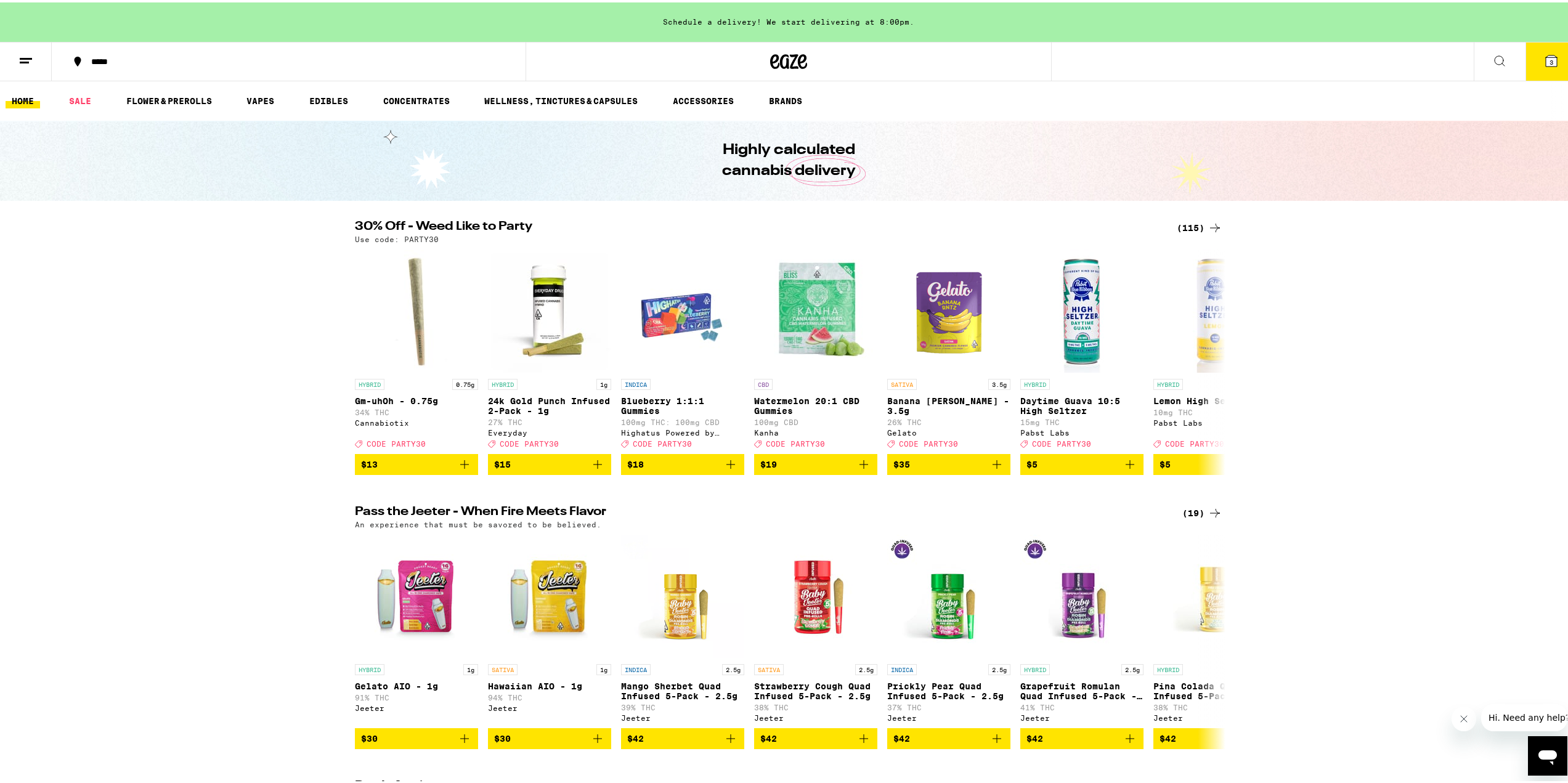
click at [1192, 224] on div "(115)" at bounding box center [1199, 226] width 45 height 15
click at [1544, 57] on icon at bounding box center [1551, 58] width 15 height 15
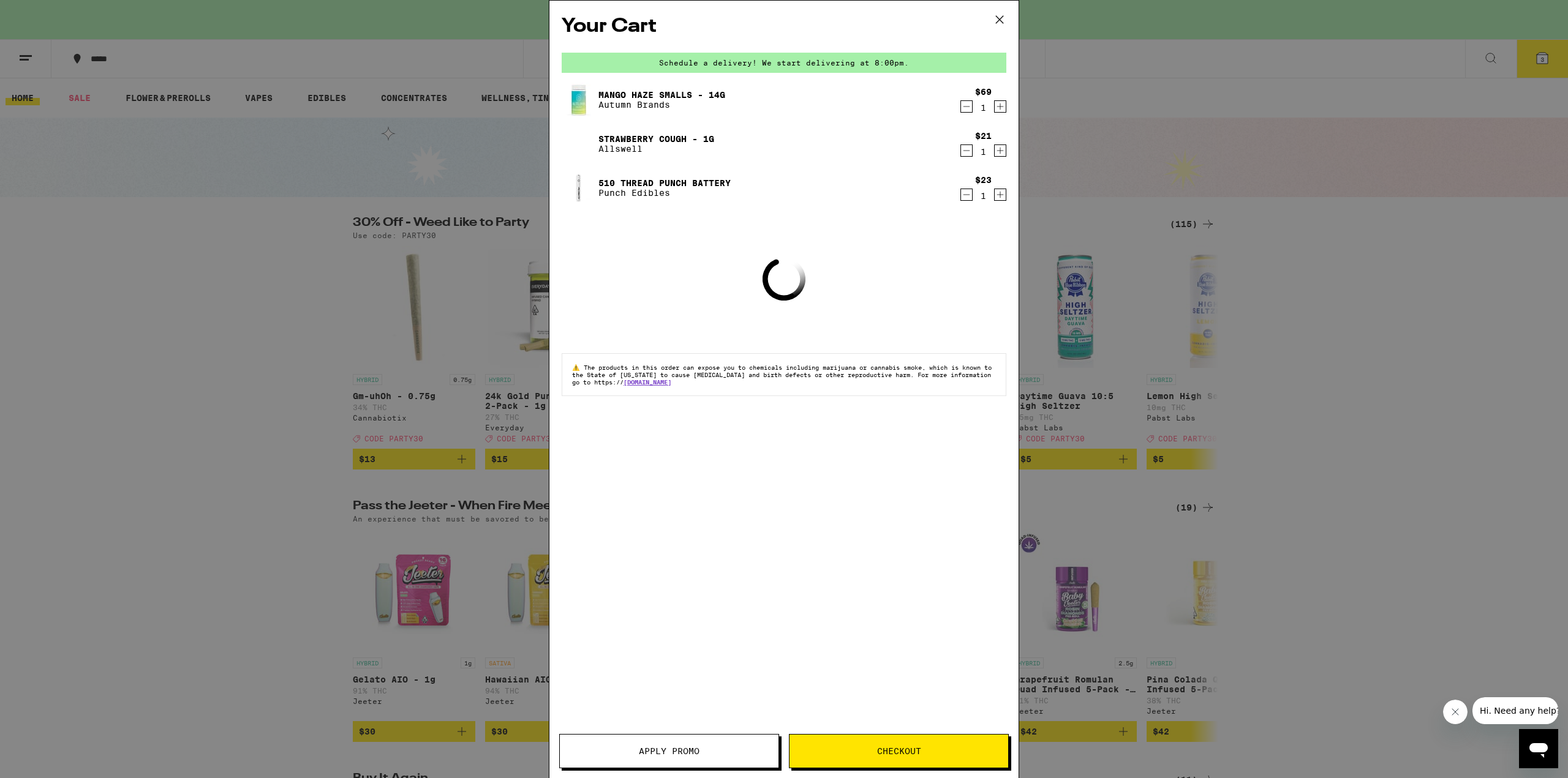
click at [969, 106] on icon "Decrement" at bounding box center [967, 106] width 11 height 15
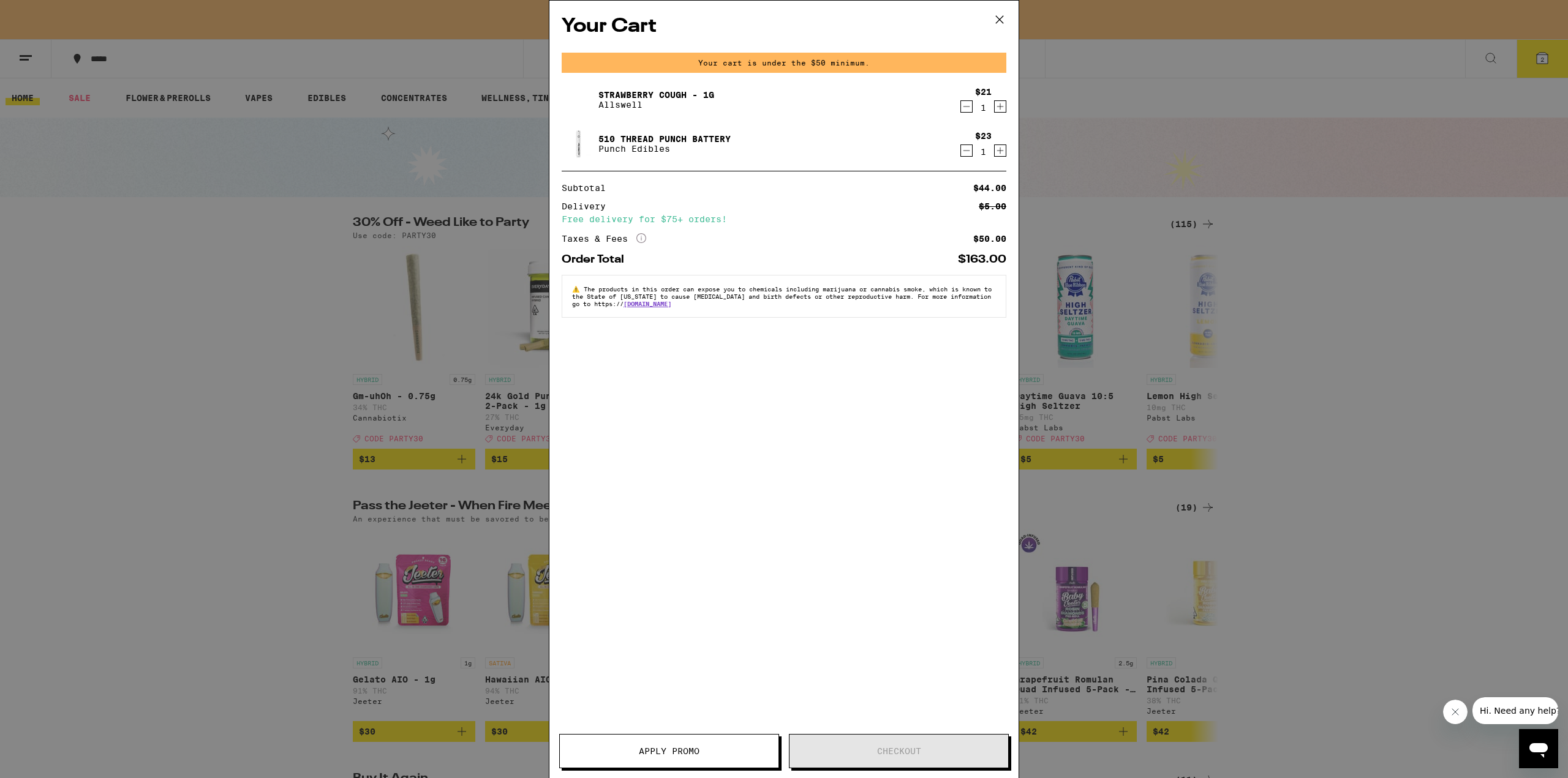
click at [963, 148] on icon "Decrement" at bounding box center [967, 151] width 11 height 15
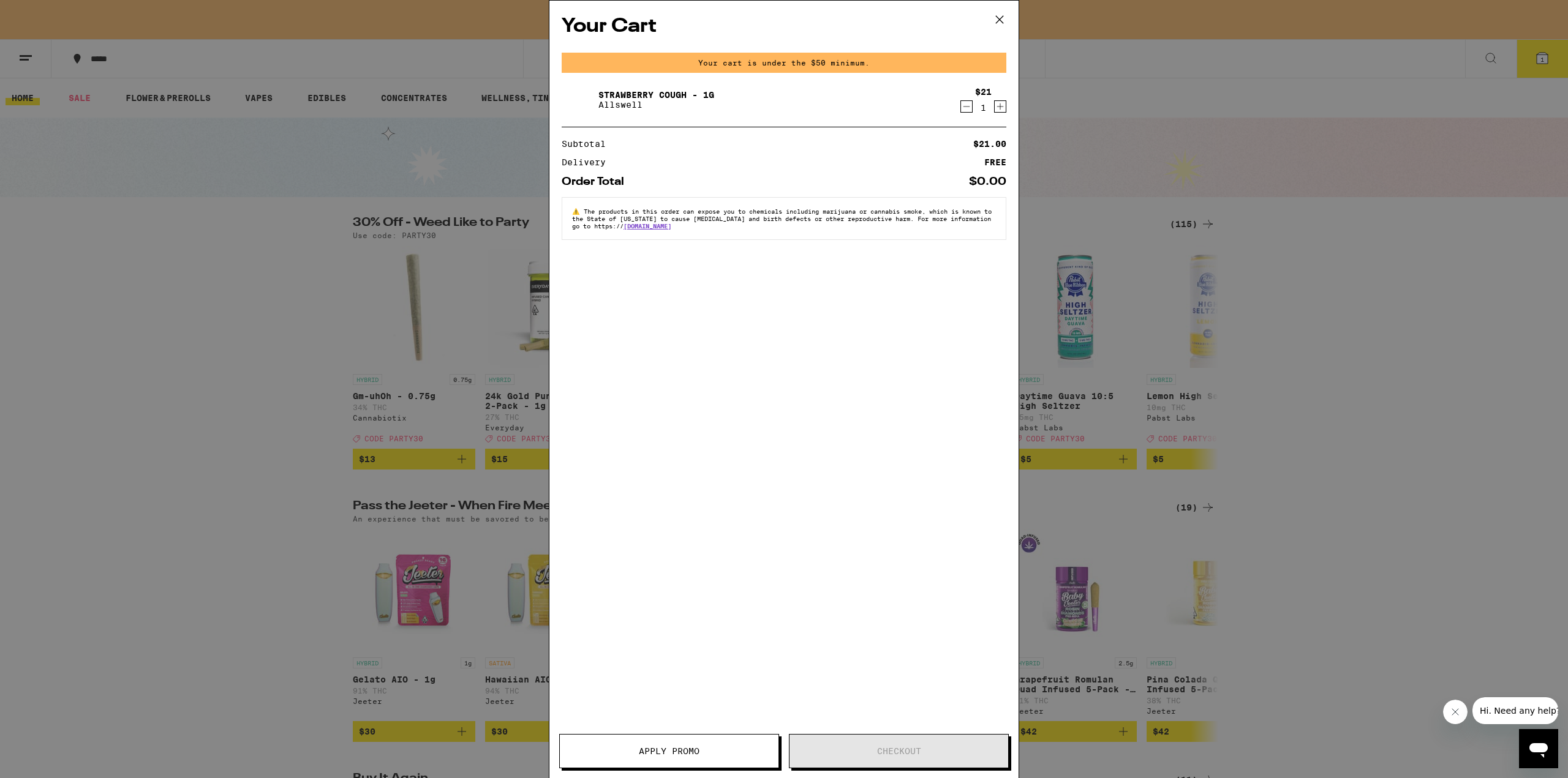
click at [962, 104] on icon "Decrement" at bounding box center [967, 106] width 11 height 15
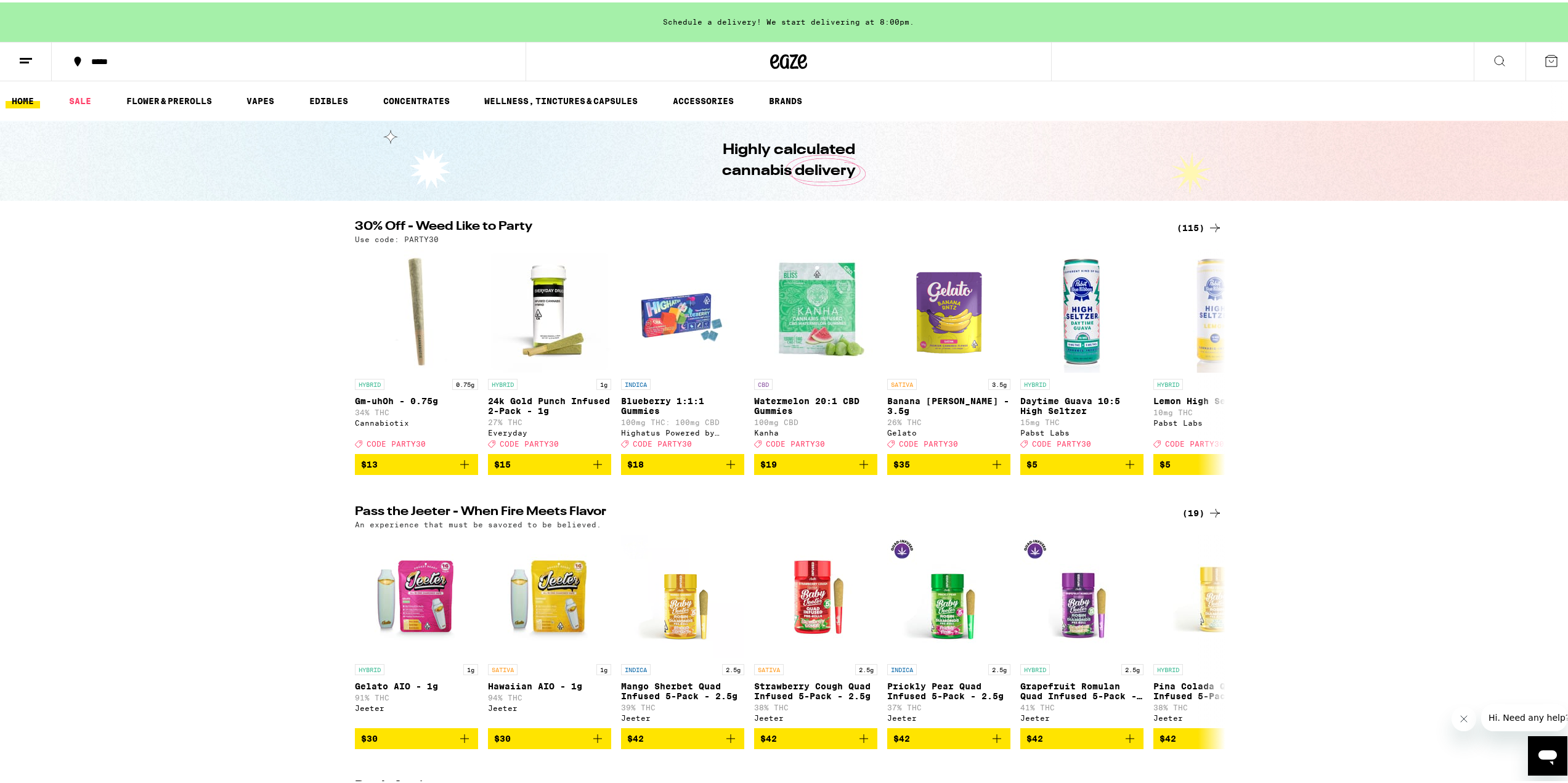
click at [1188, 226] on div "(115)" at bounding box center [1199, 226] width 45 height 15
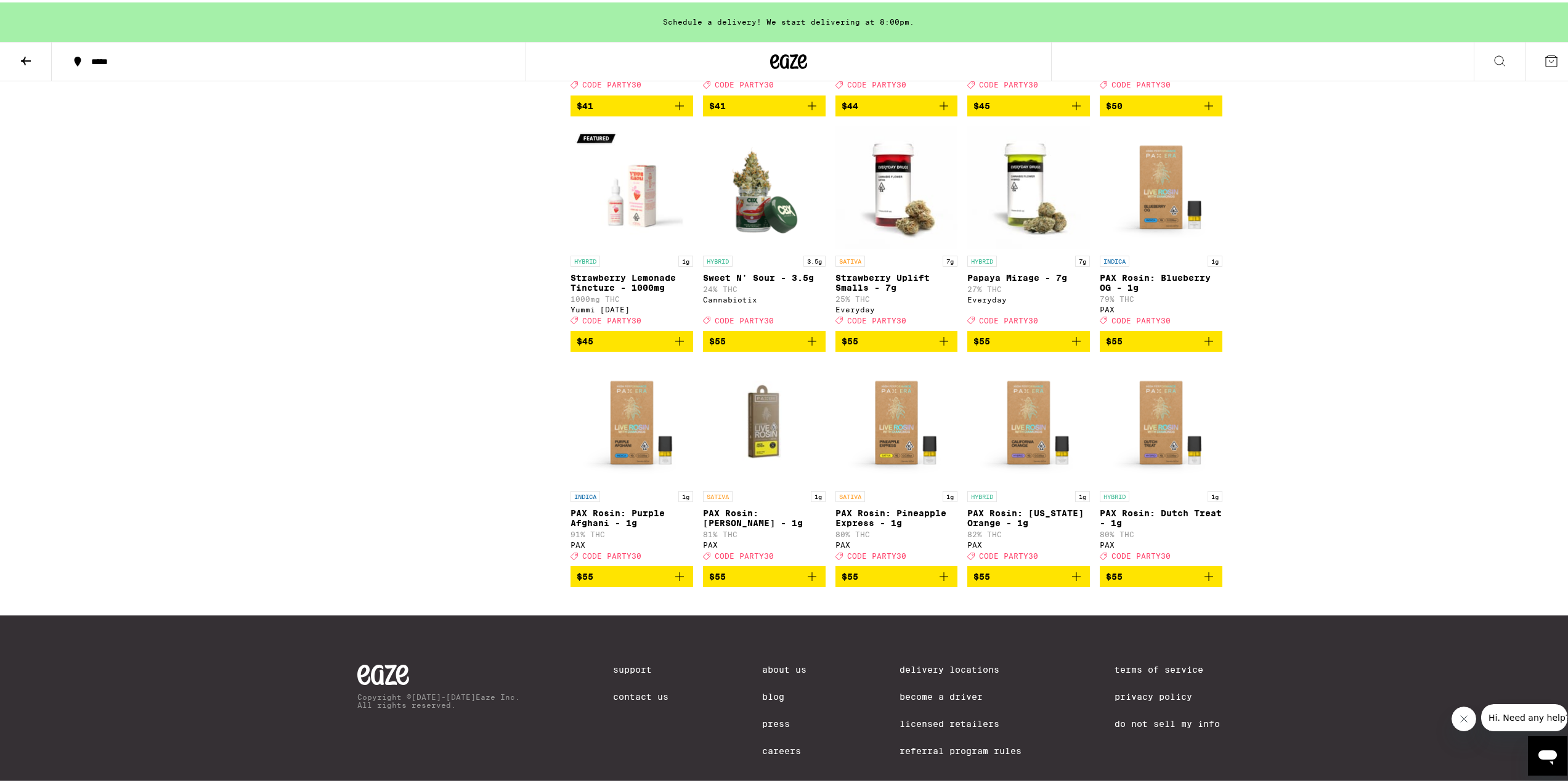
scroll to position [5054, 0]
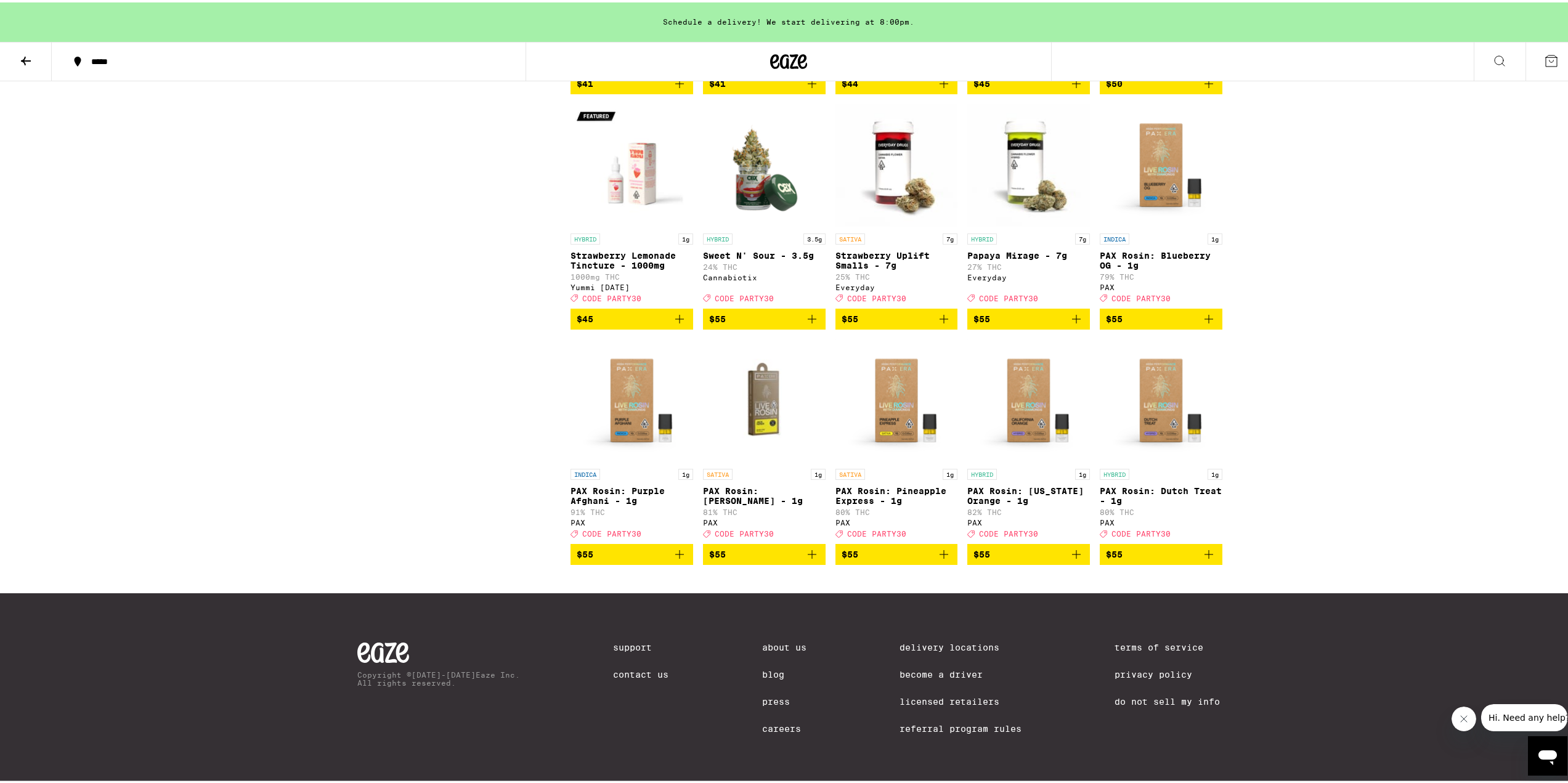
click at [1074, 325] on icon "Add to bag" at bounding box center [1076, 317] width 15 height 15
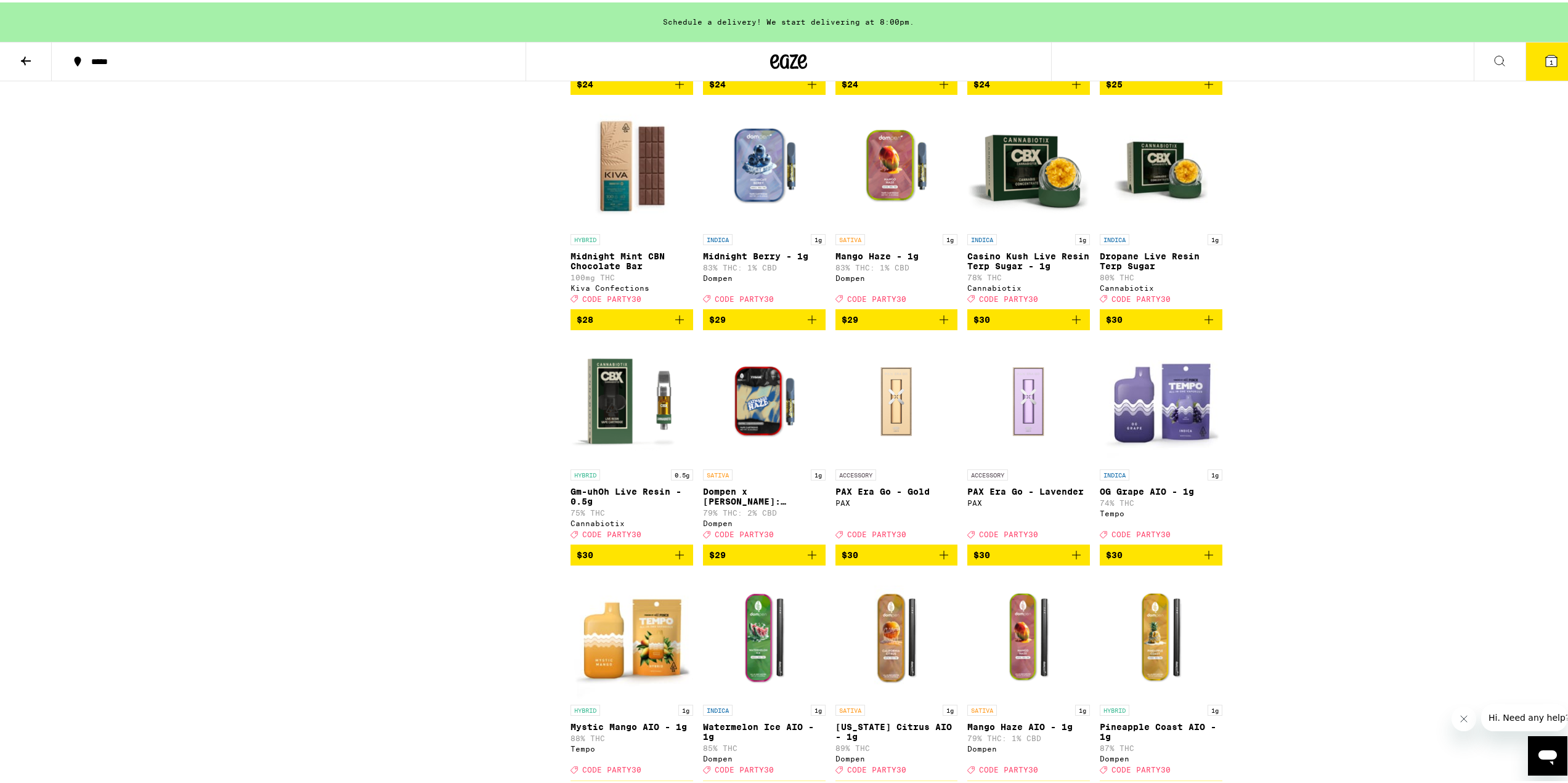
scroll to position [3403, 0]
click at [940, 325] on icon "Add to bag" at bounding box center [944, 318] width 15 height 15
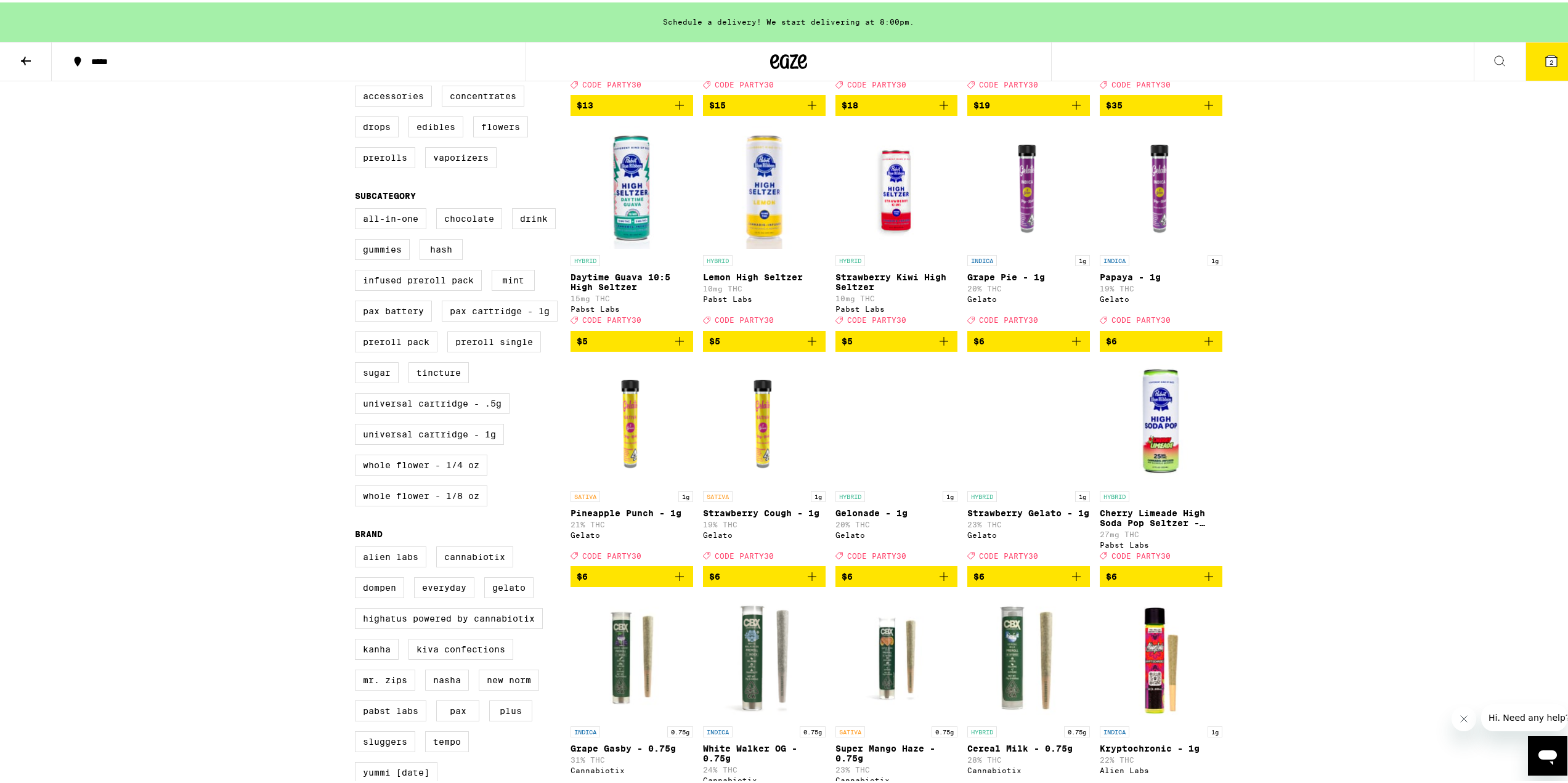
scroll to position [321, 0]
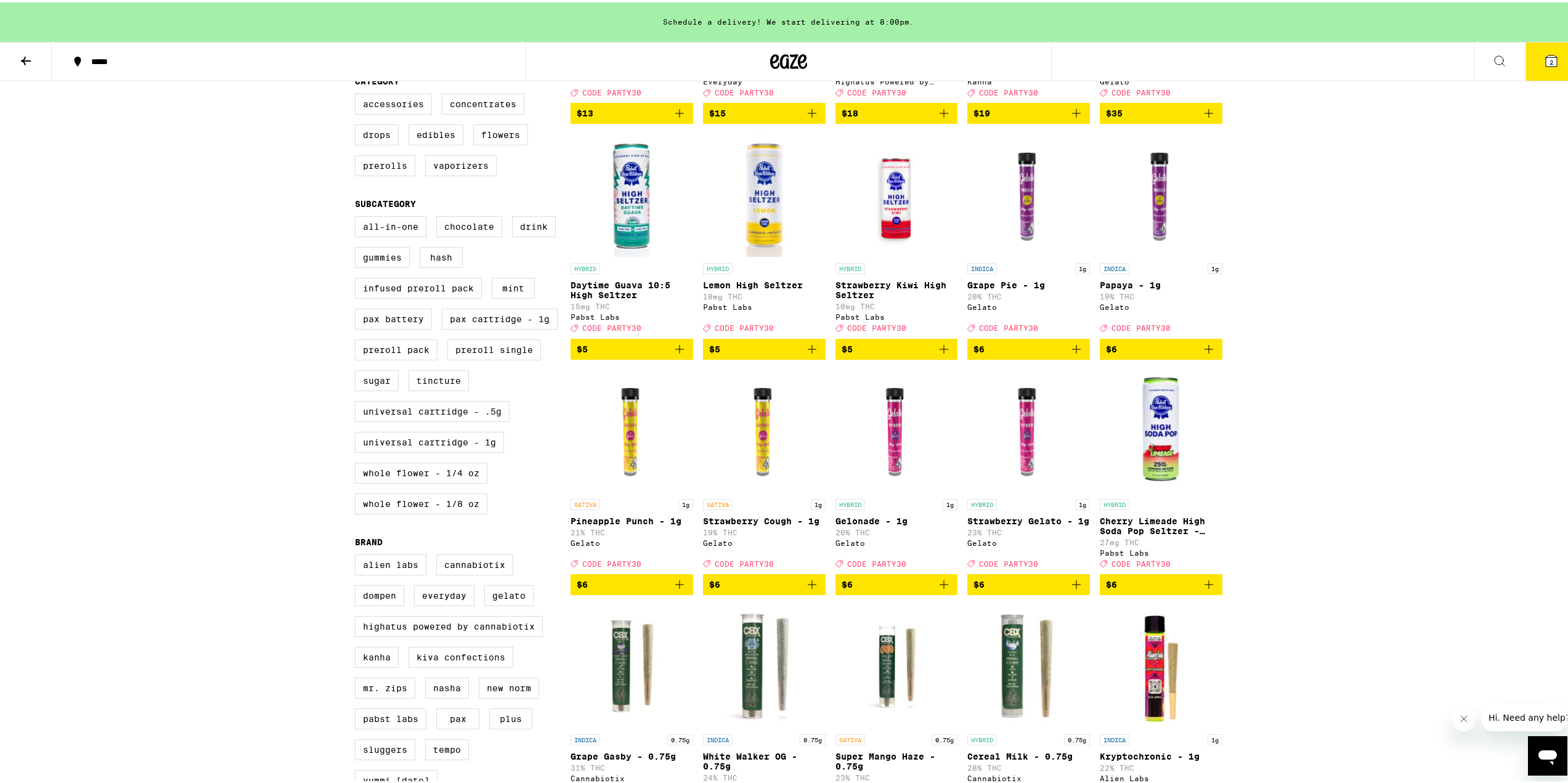
click at [1544, 65] on icon at bounding box center [1551, 58] width 15 height 15
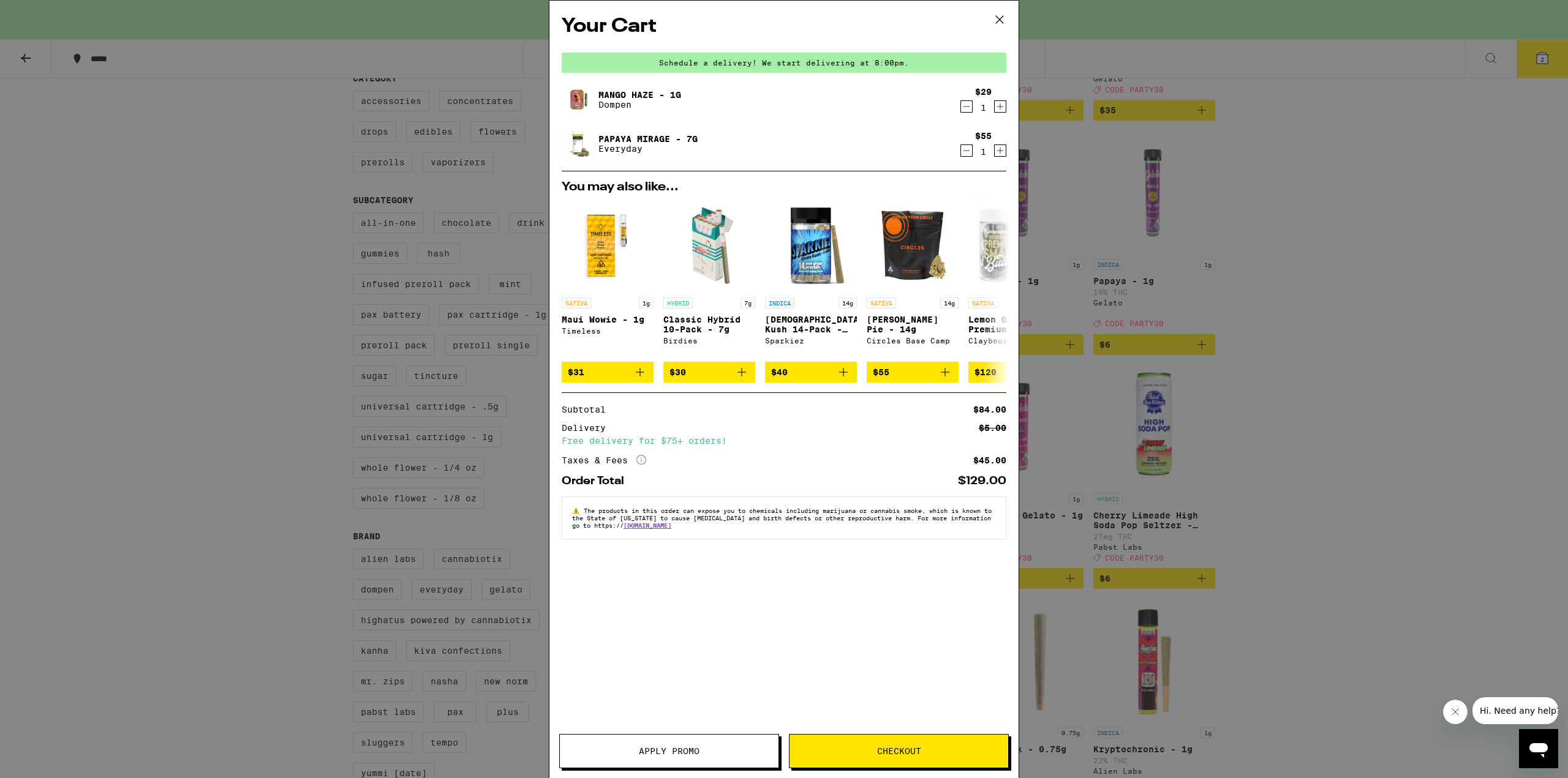
click at [996, 17] on icon at bounding box center [999, 19] width 18 height 18
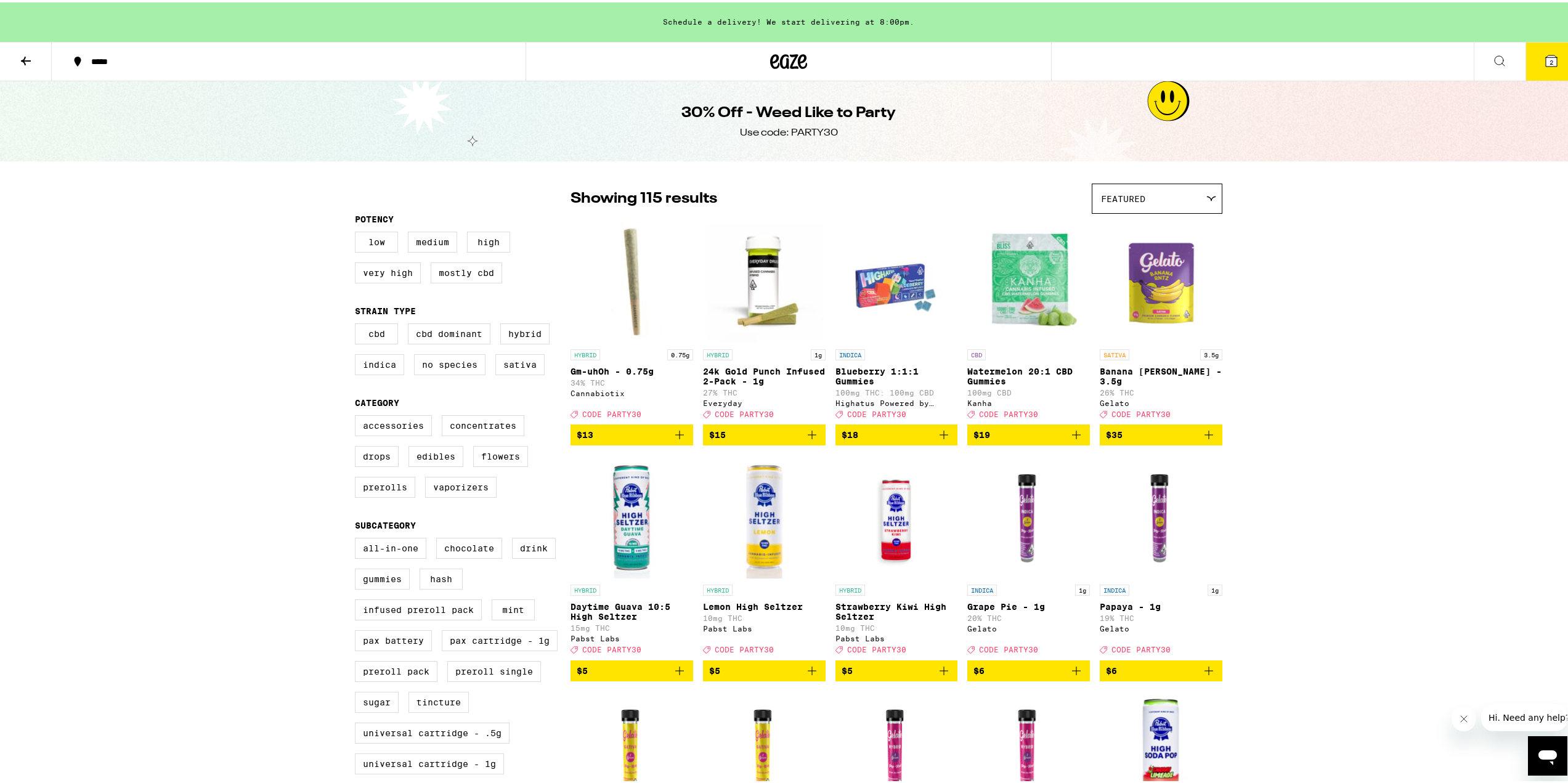
click at [26, 66] on button at bounding box center [26, 59] width 52 height 39
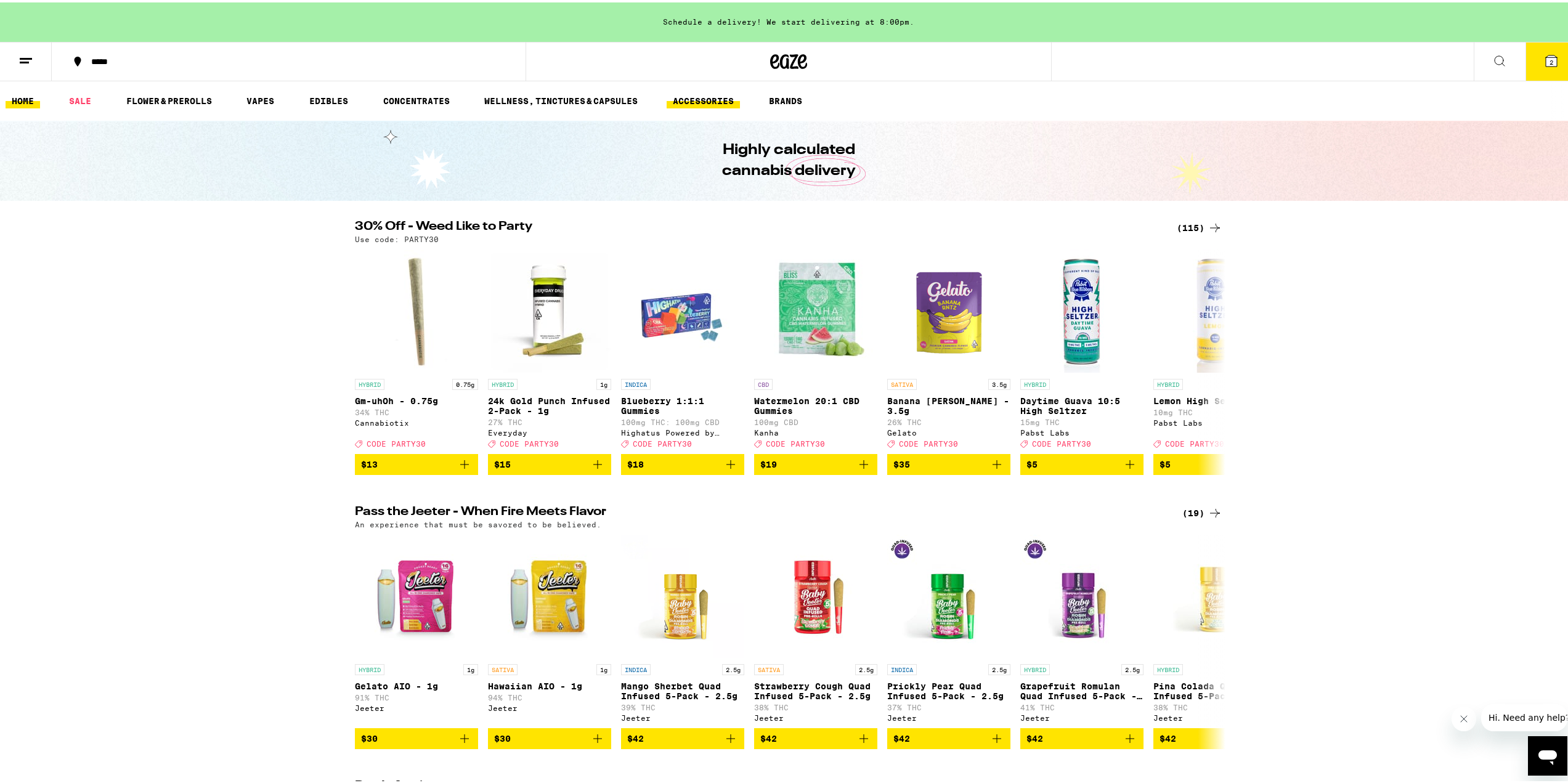
click at [734, 100] on link "ACCESSORIES" at bounding box center [703, 98] width 73 height 15
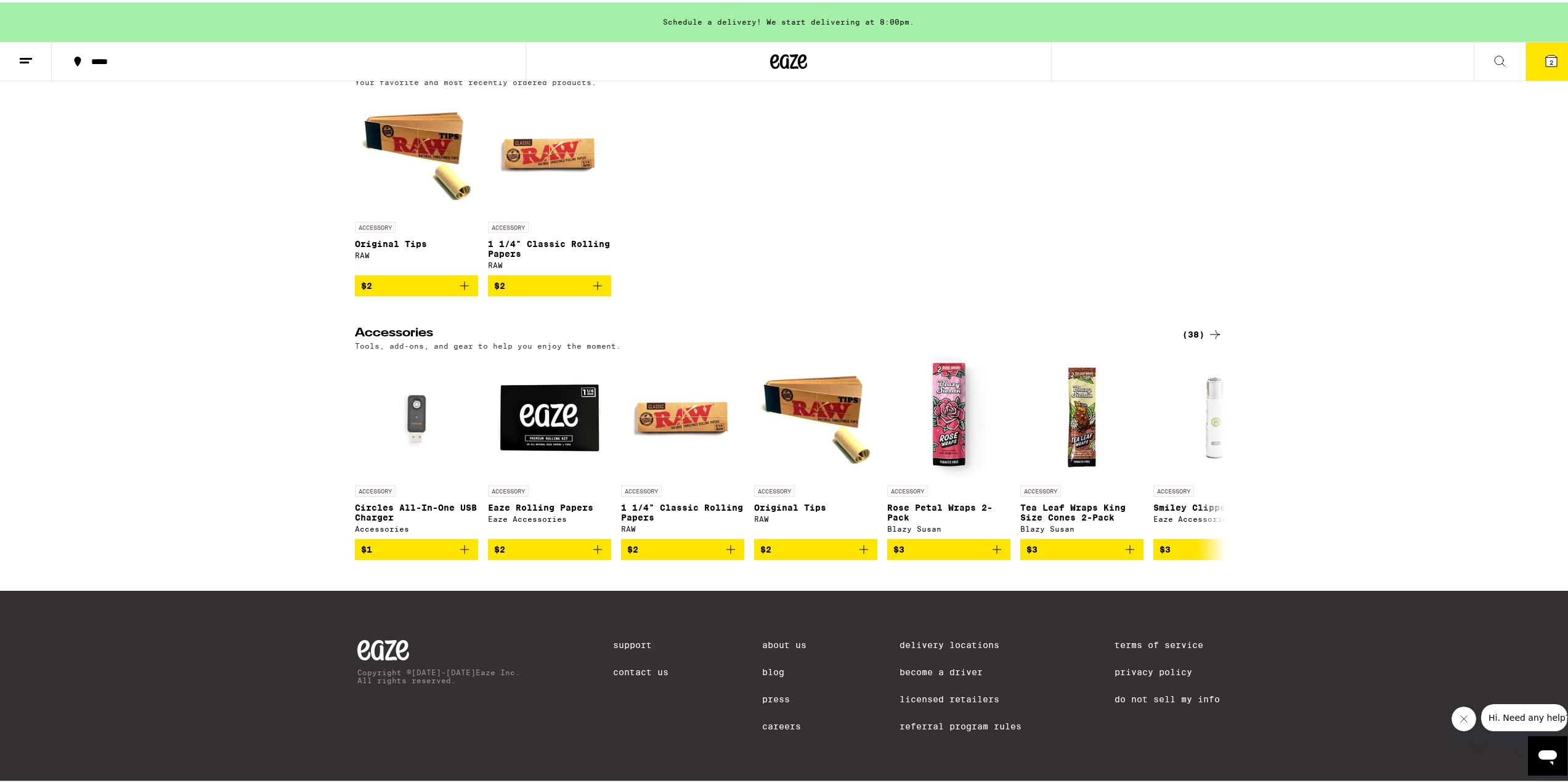
scroll to position [168, 0]
click at [1214, 325] on icon at bounding box center [1215, 332] width 15 height 15
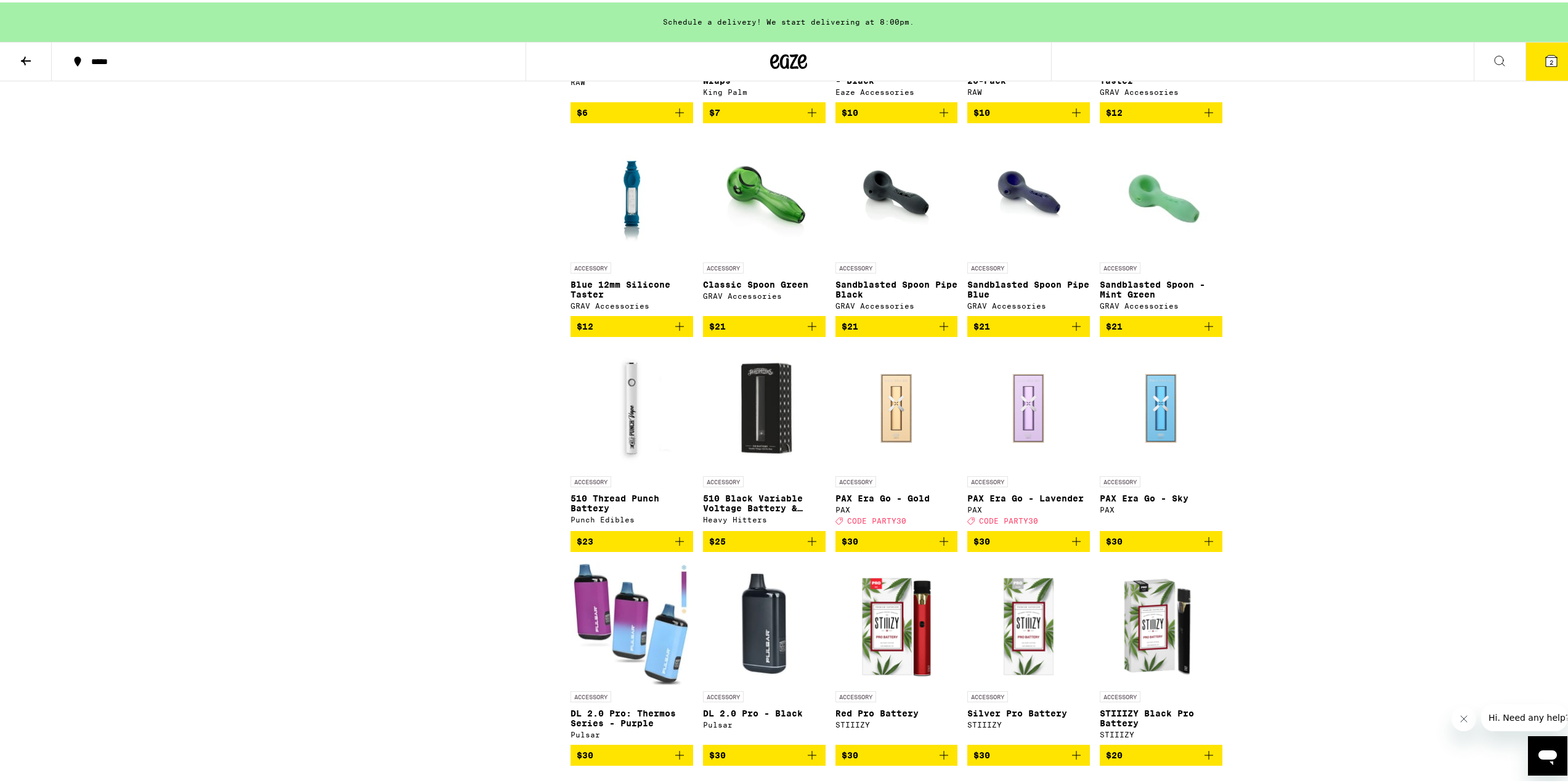
scroll to position [986, 0]
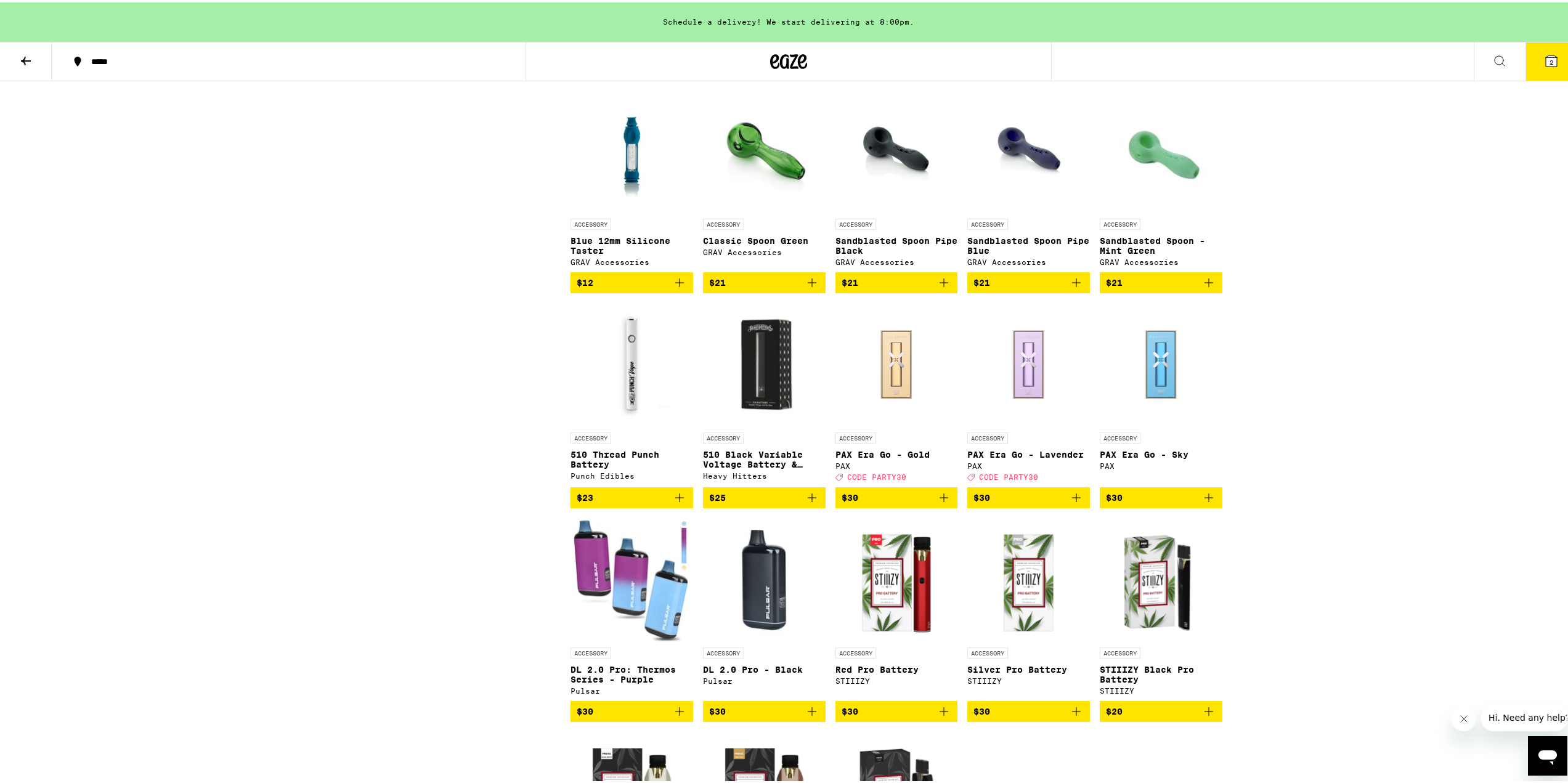
click at [675, 500] on icon "Add to bag" at bounding box center [679, 495] width 9 height 9
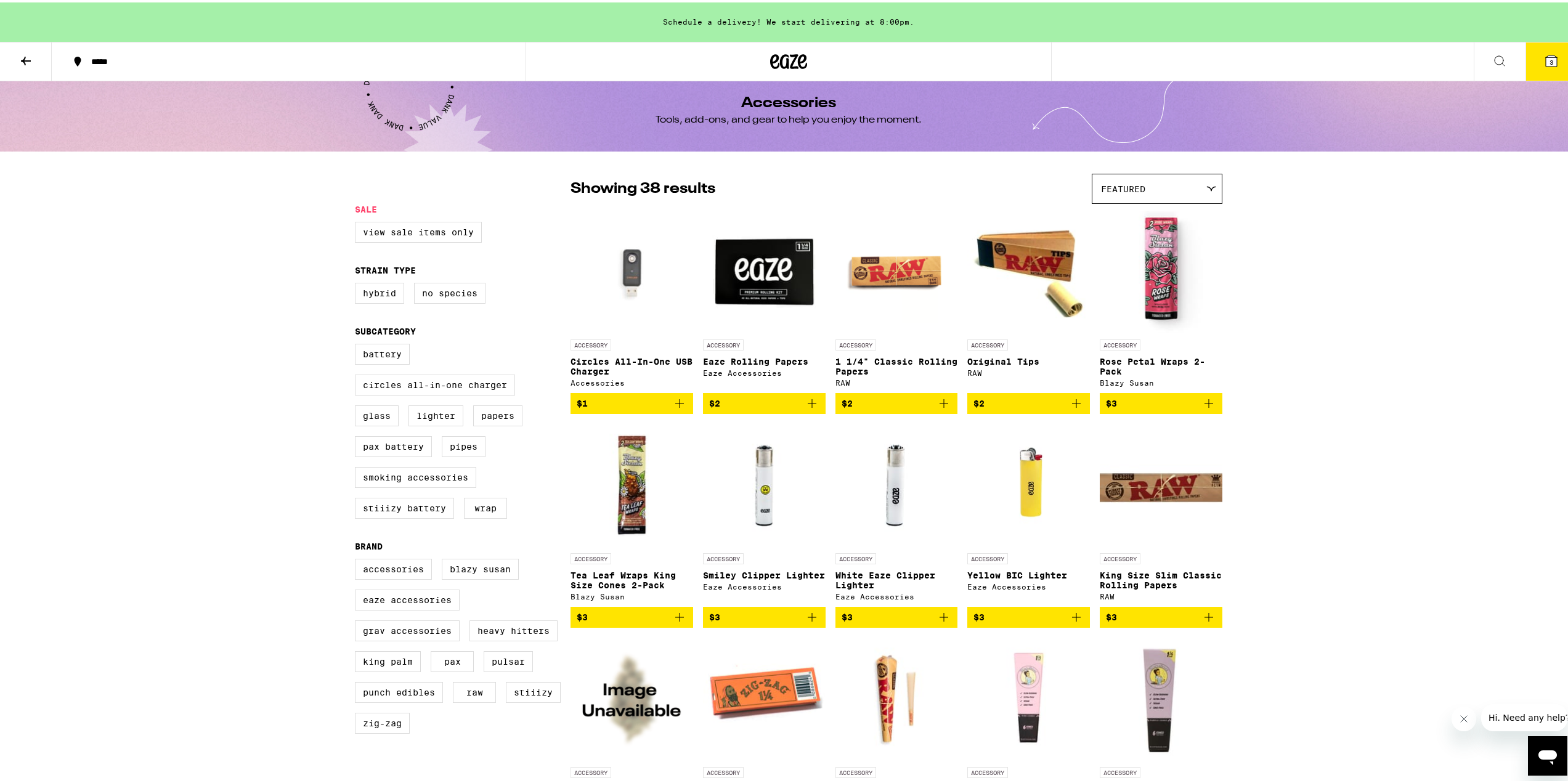
scroll to position [0, 0]
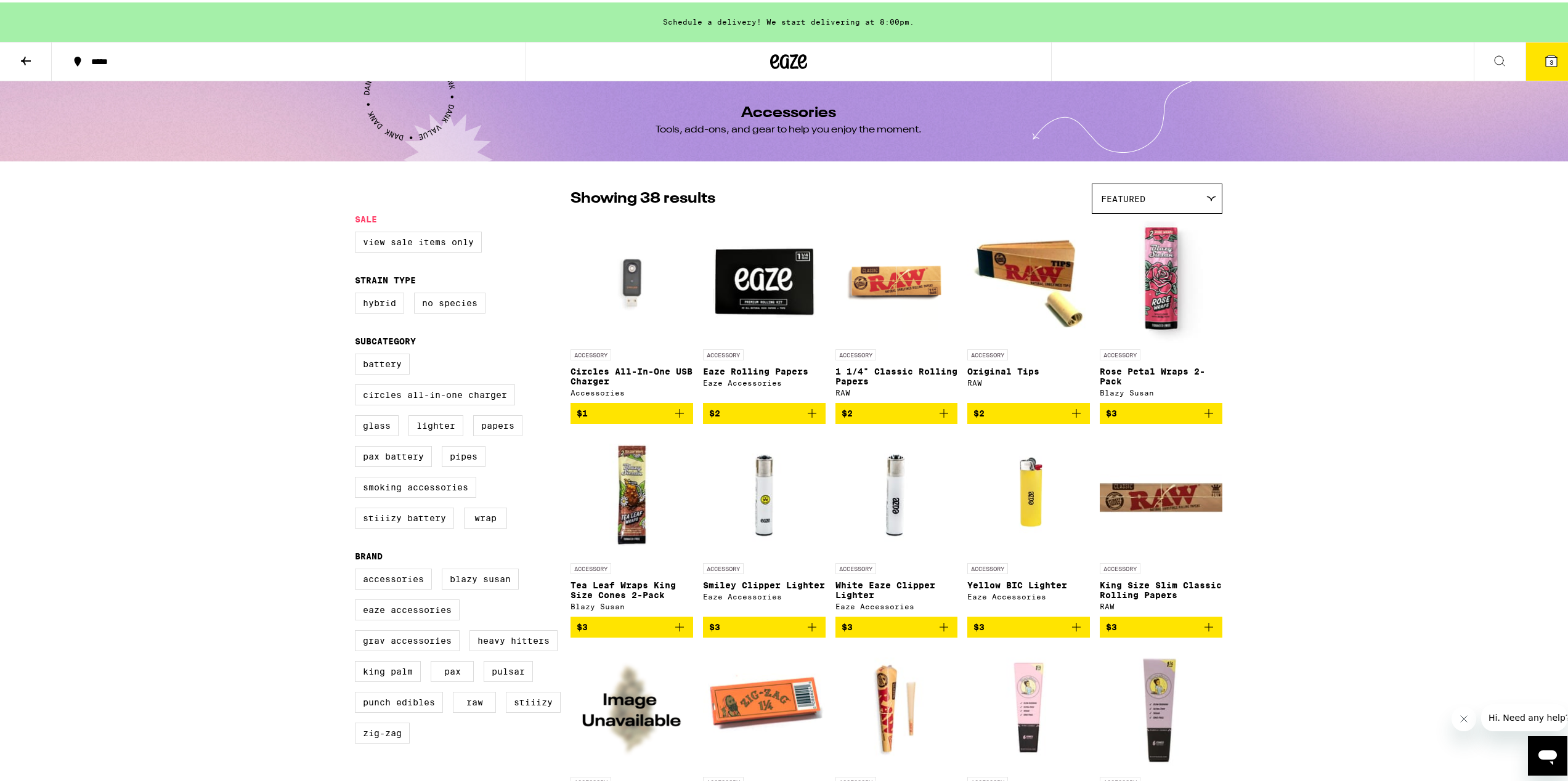
click at [1544, 61] on icon at bounding box center [1551, 58] width 15 height 15
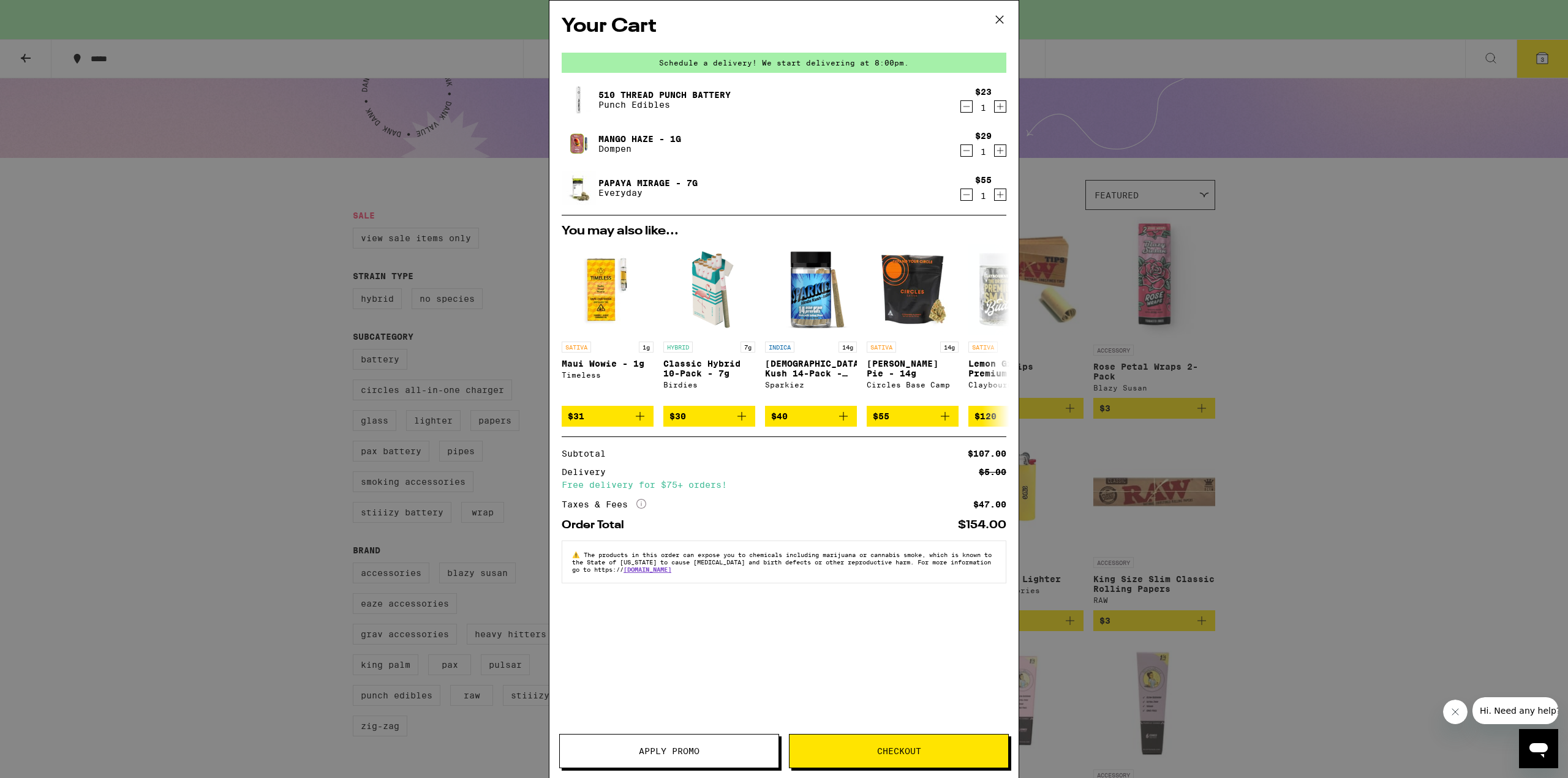
click at [733, 752] on span "Apply Promo" at bounding box center [669, 751] width 219 height 9
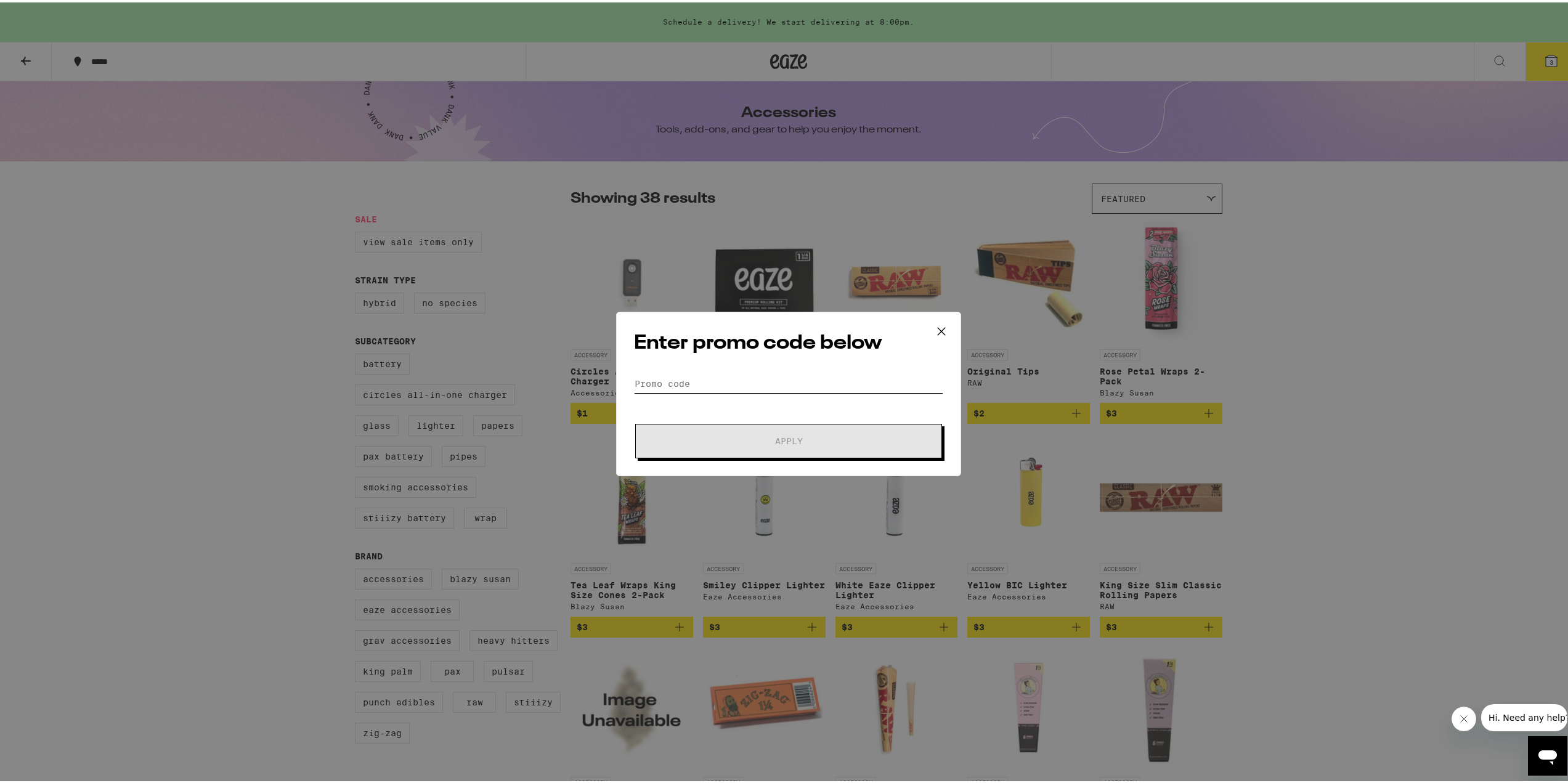
click at [704, 381] on input "Promo Code" at bounding box center [788, 381] width 309 height 18
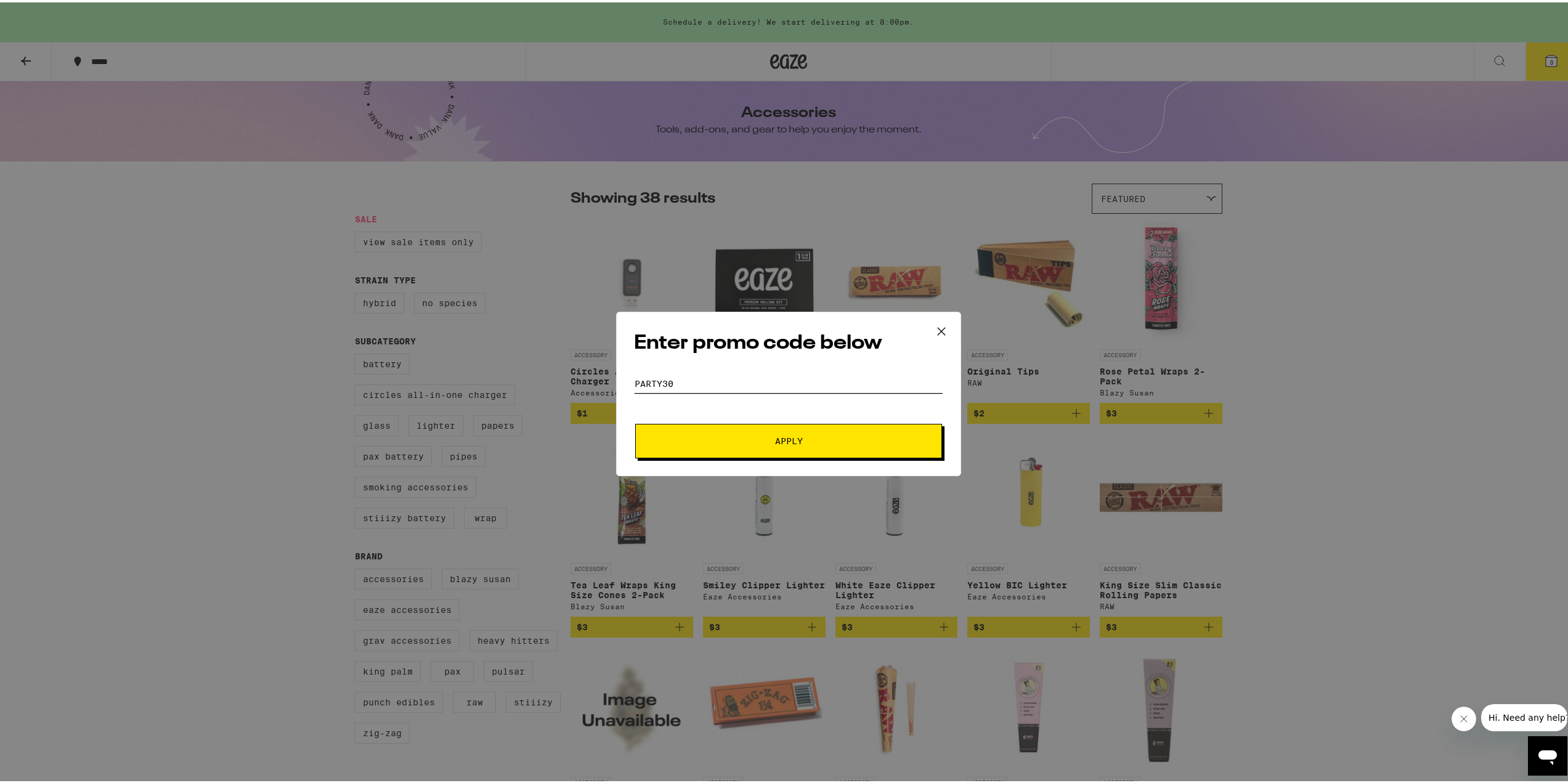
type input "party30"
click at [734, 443] on span "Apply" at bounding box center [788, 439] width 222 height 9
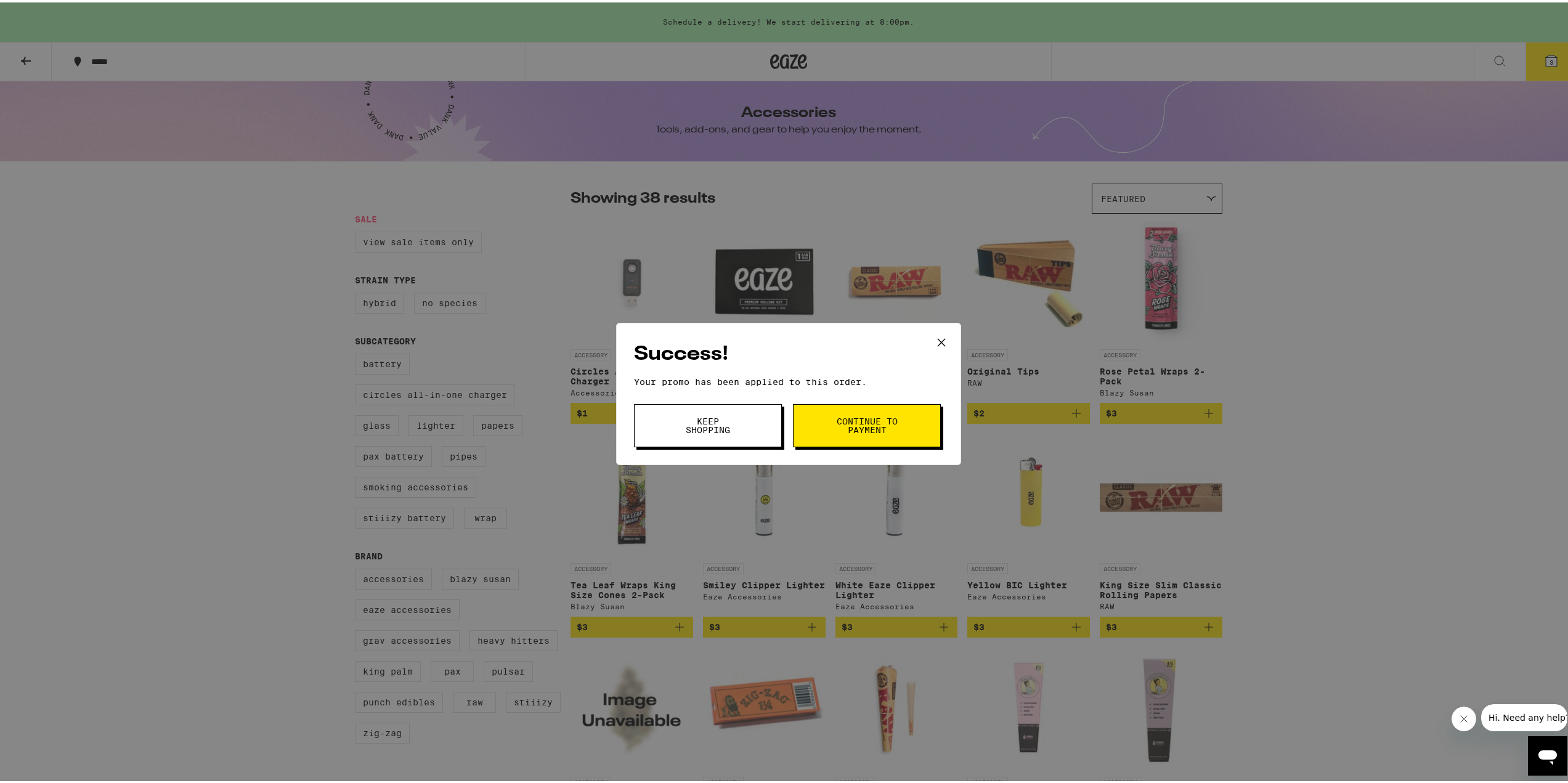
click at [864, 428] on span "Continue to payment" at bounding box center [867, 423] width 63 height 18
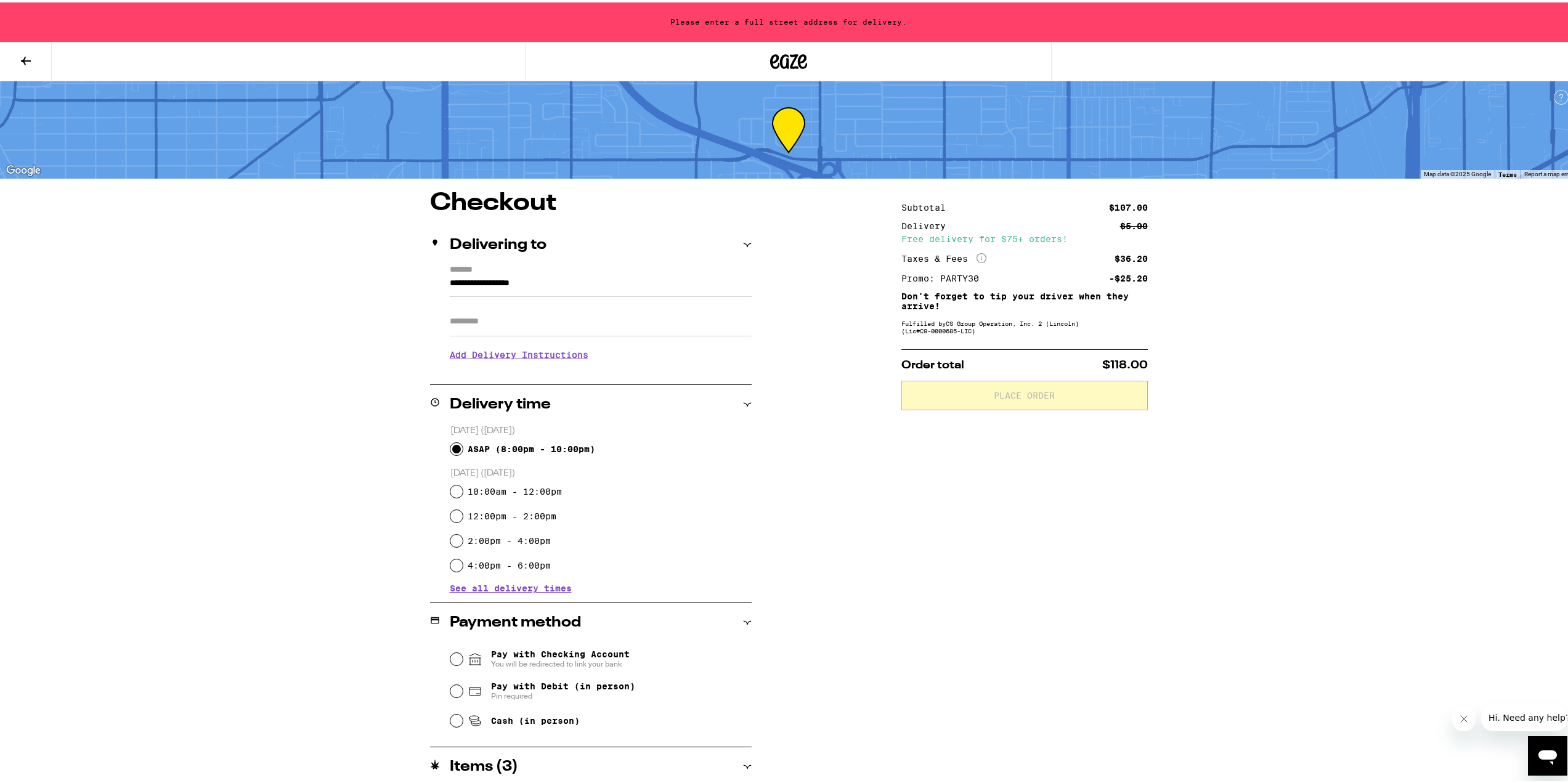
click at [454, 447] on input "ASAP ( 8:00pm - 10:00pm )" at bounding box center [456, 447] width 12 height 12
radio input "true"
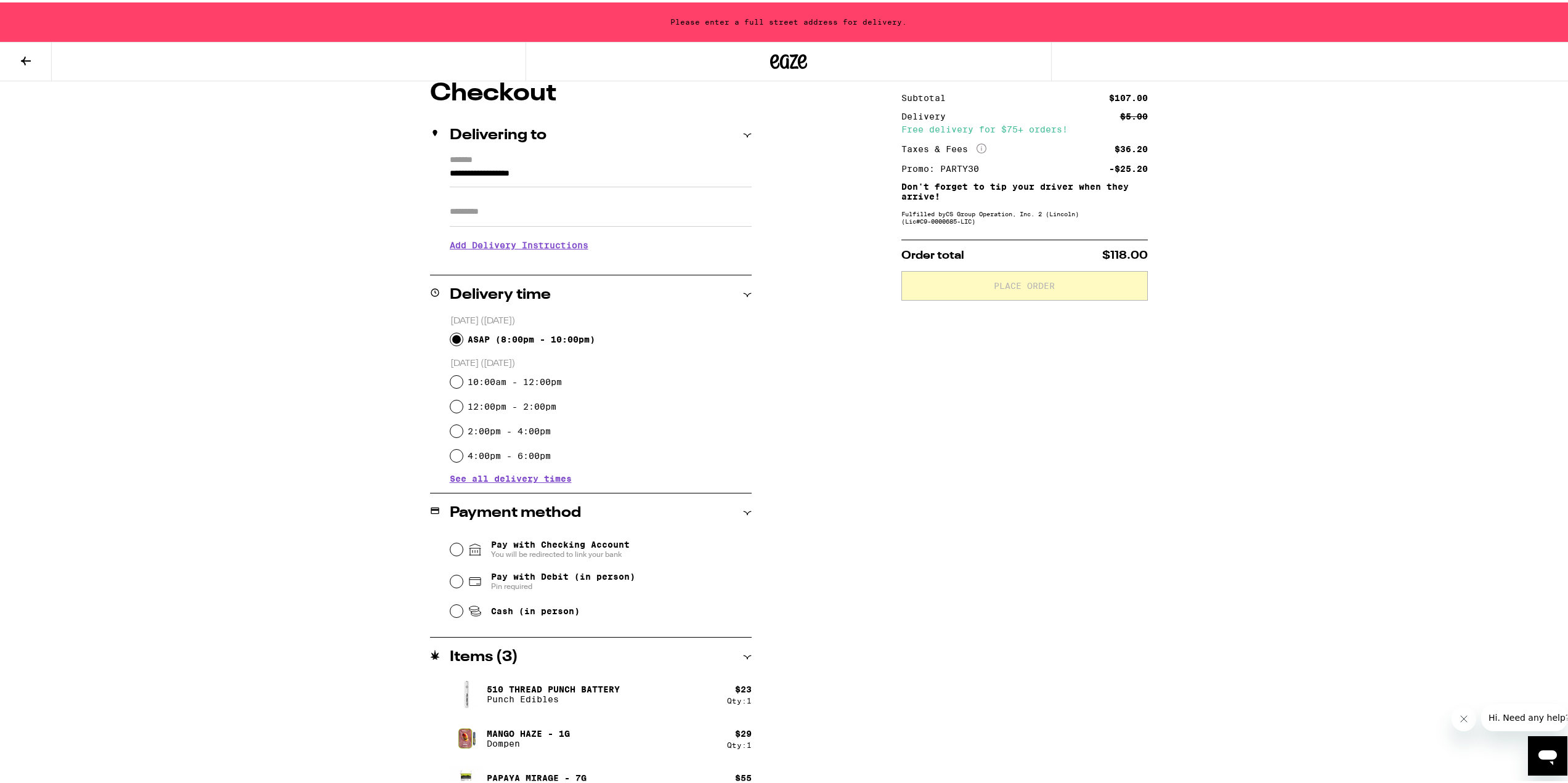
scroll to position [124, 0]
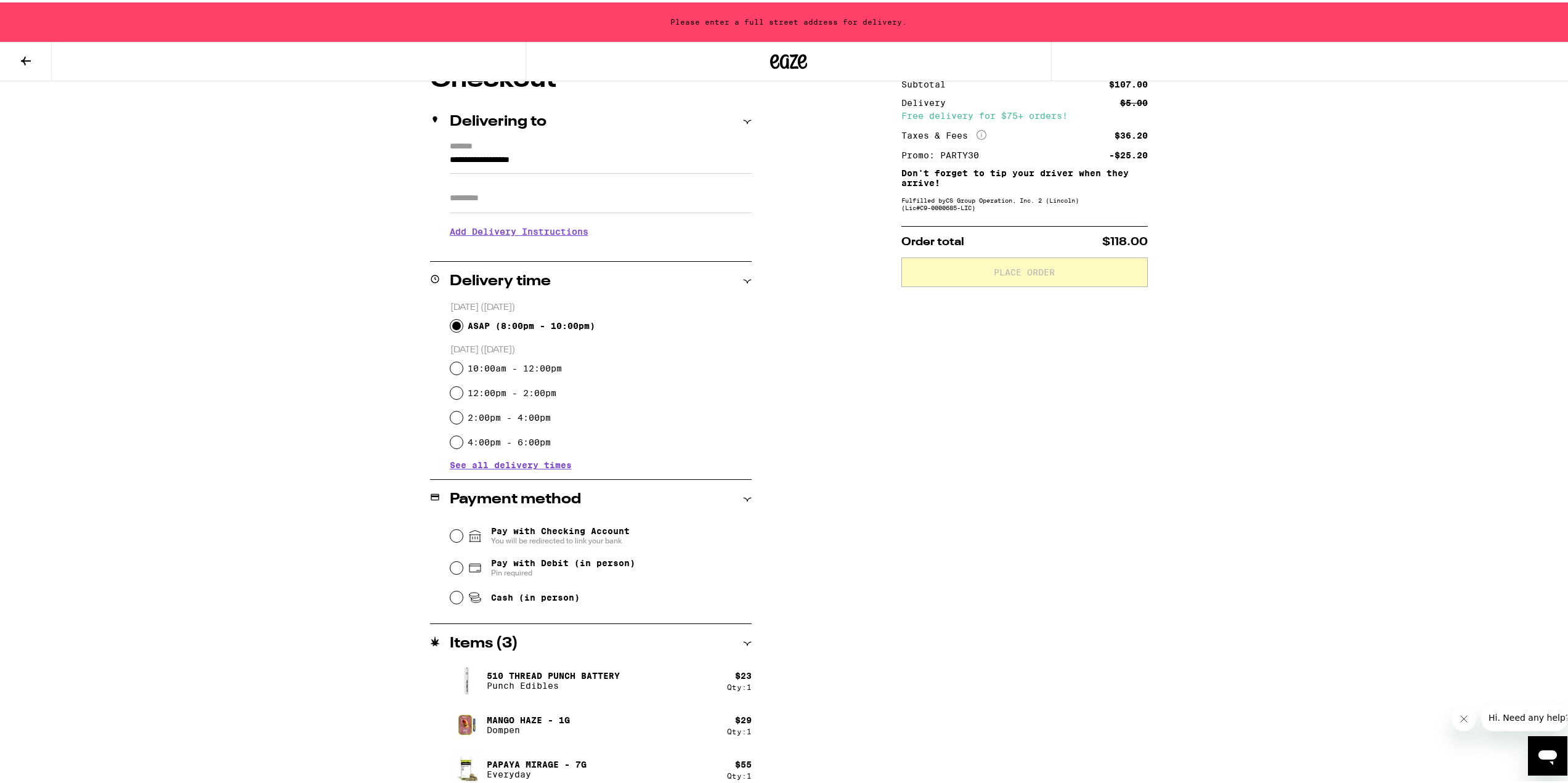
click at [507, 569] on span "Pin required" at bounding box center [563, 571] width 144 height 10
click at [462, 569] on input "Pay with Debit (in person) Pin required" at bounding box center [456, 565] width 12 height 12
radio input "true"
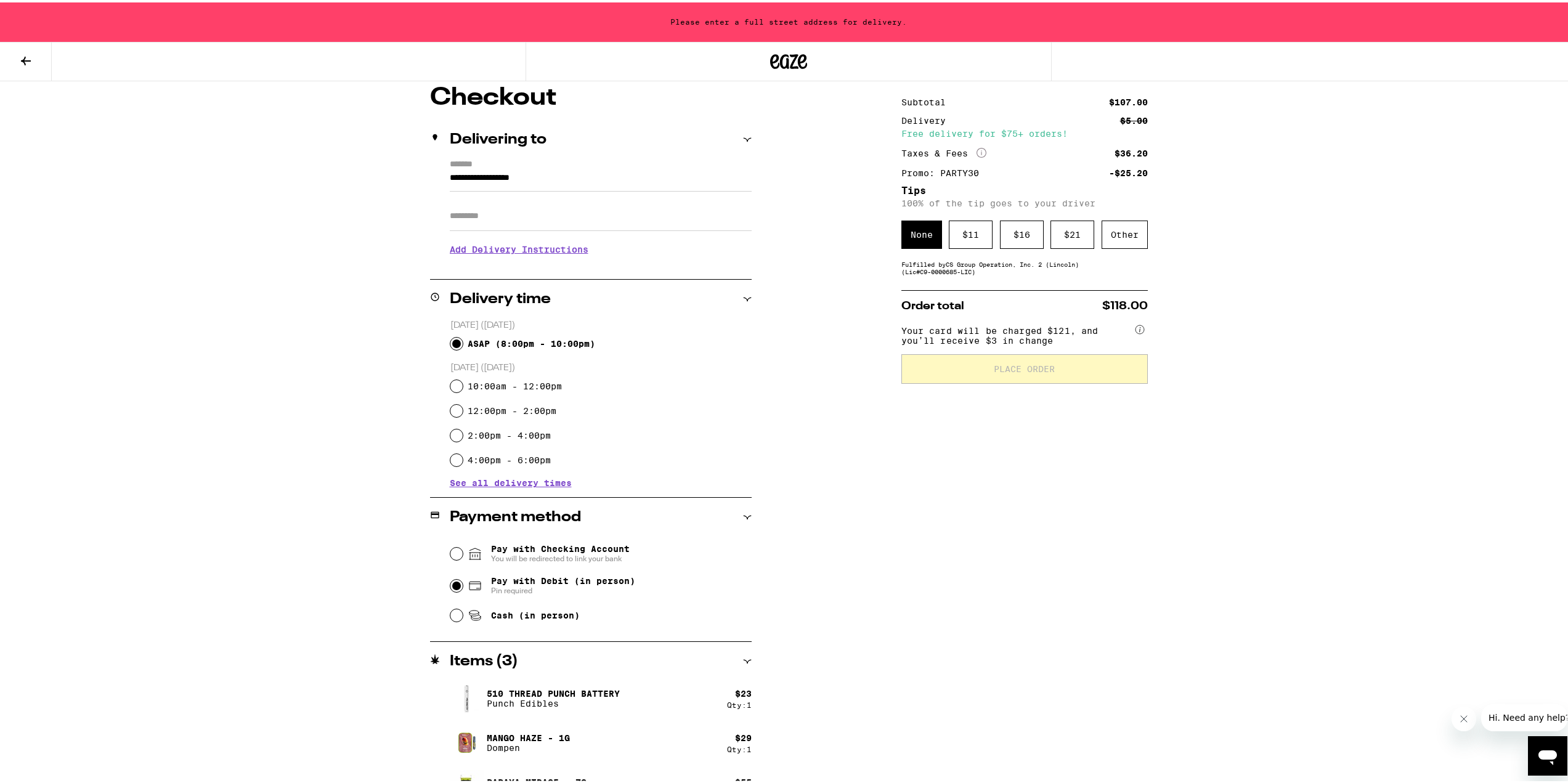
scroll to position [0, 0]
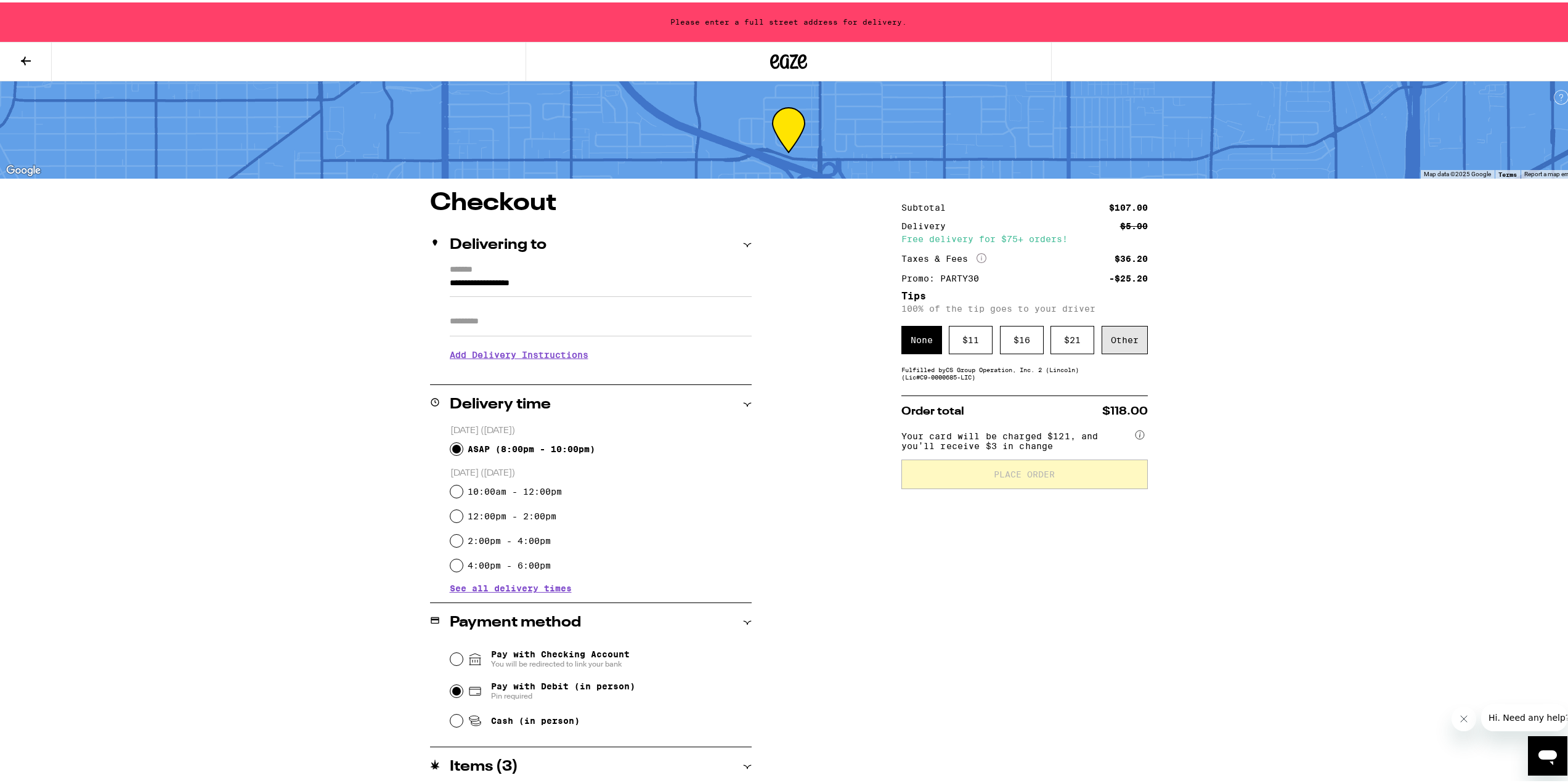
click at [1133, 344] on div "Other" at bounding box center [1125, 338] width 46 height 29
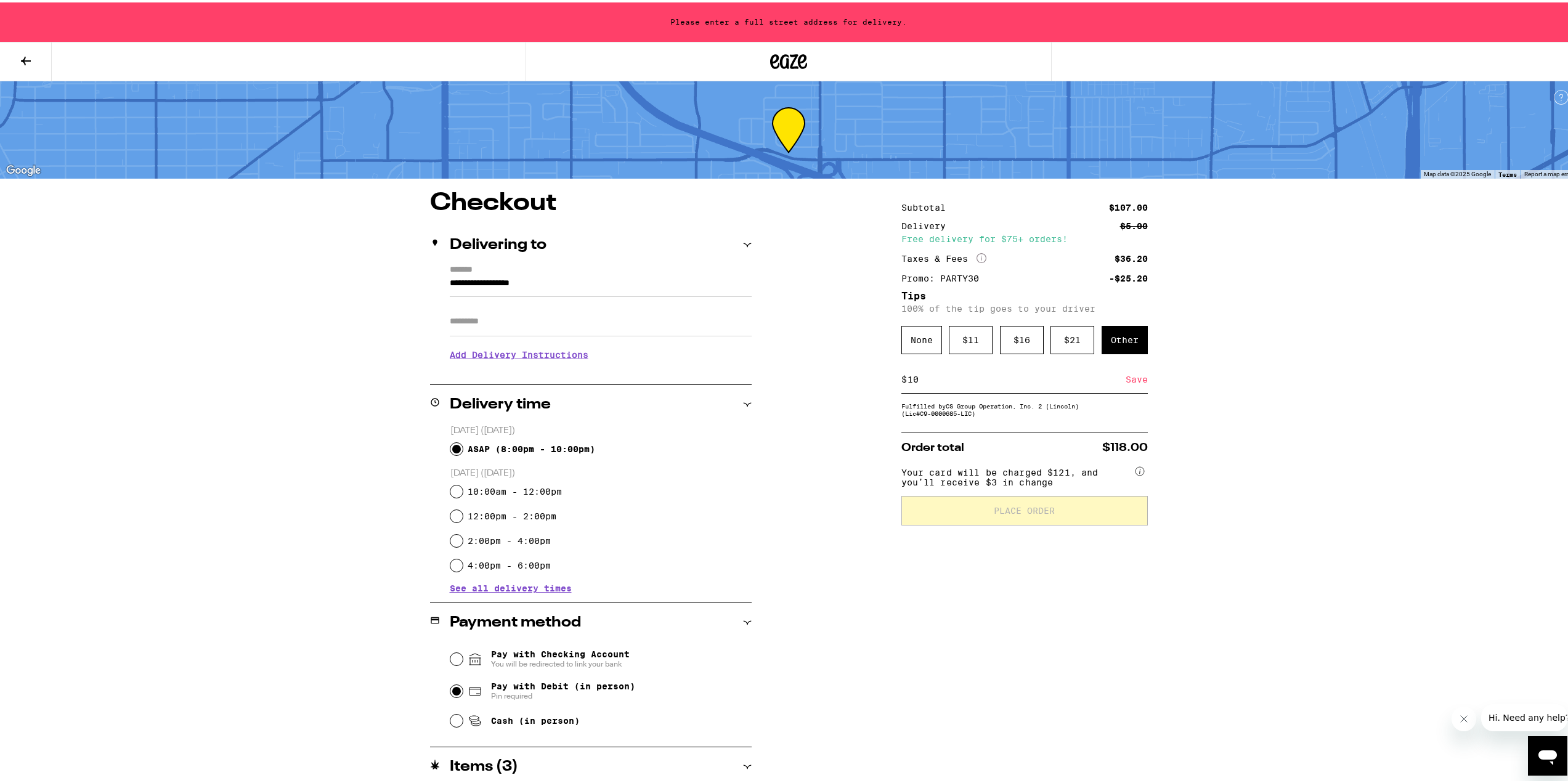
type input "10"
click at [1130, 381] on div "Save" at bounding box center [1137, 377] width 22 height 27
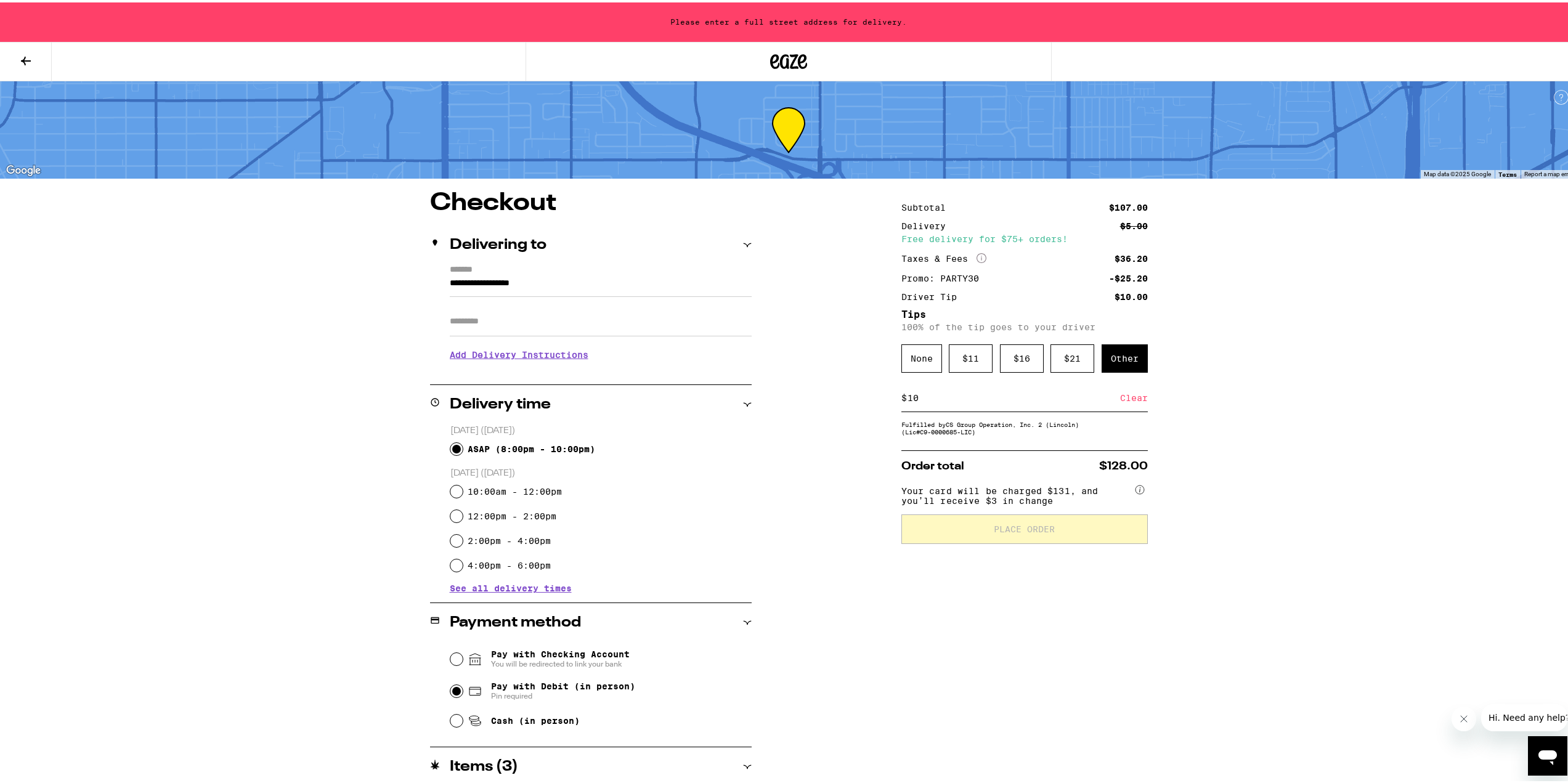
click at [1220, 466] on div "**********" at bounding box center [788, 553] width 887 height 730
click at [839, 498] on div "**********" at bounding box center [788, 553] width 887 height 730
click at [1021, 433] on div "Fulfilled by CS Group Operation, Inc. 2 (Lincoln) (Lic# C9-0000685-LIC )" at bounding box center [1024, 426] width 246 height 15
click at [454, 447] on input "ASAP ( 8:00pm - 10:00pm )" at bounding box center [456, 447] width 12 height 12
click at [603, 281] on input "**********" at bounding box center [600, 284] width 302 height 21
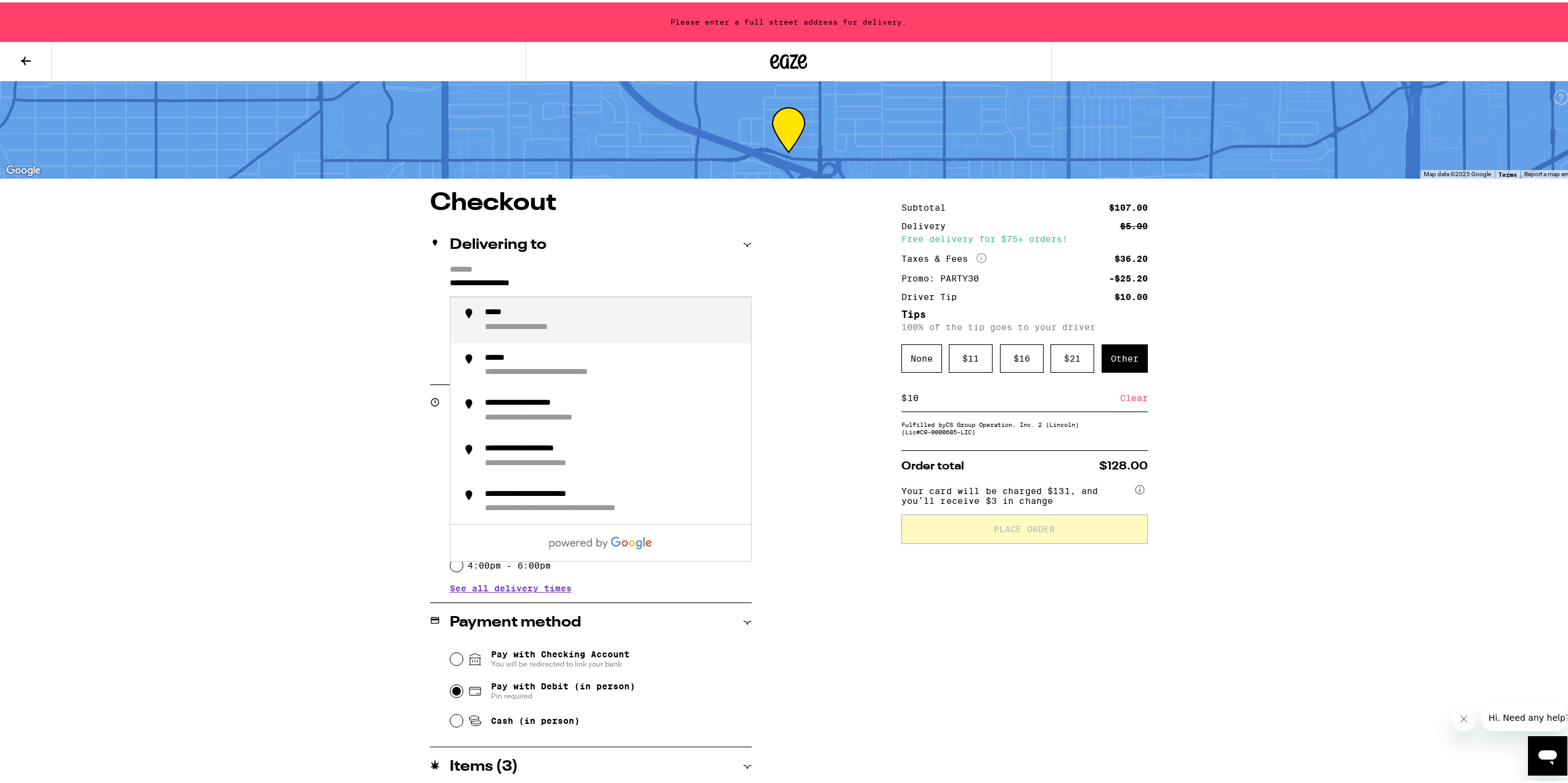
click at [441, 281] on div "**********" at bounding box center [590, 315] width 321 height 106
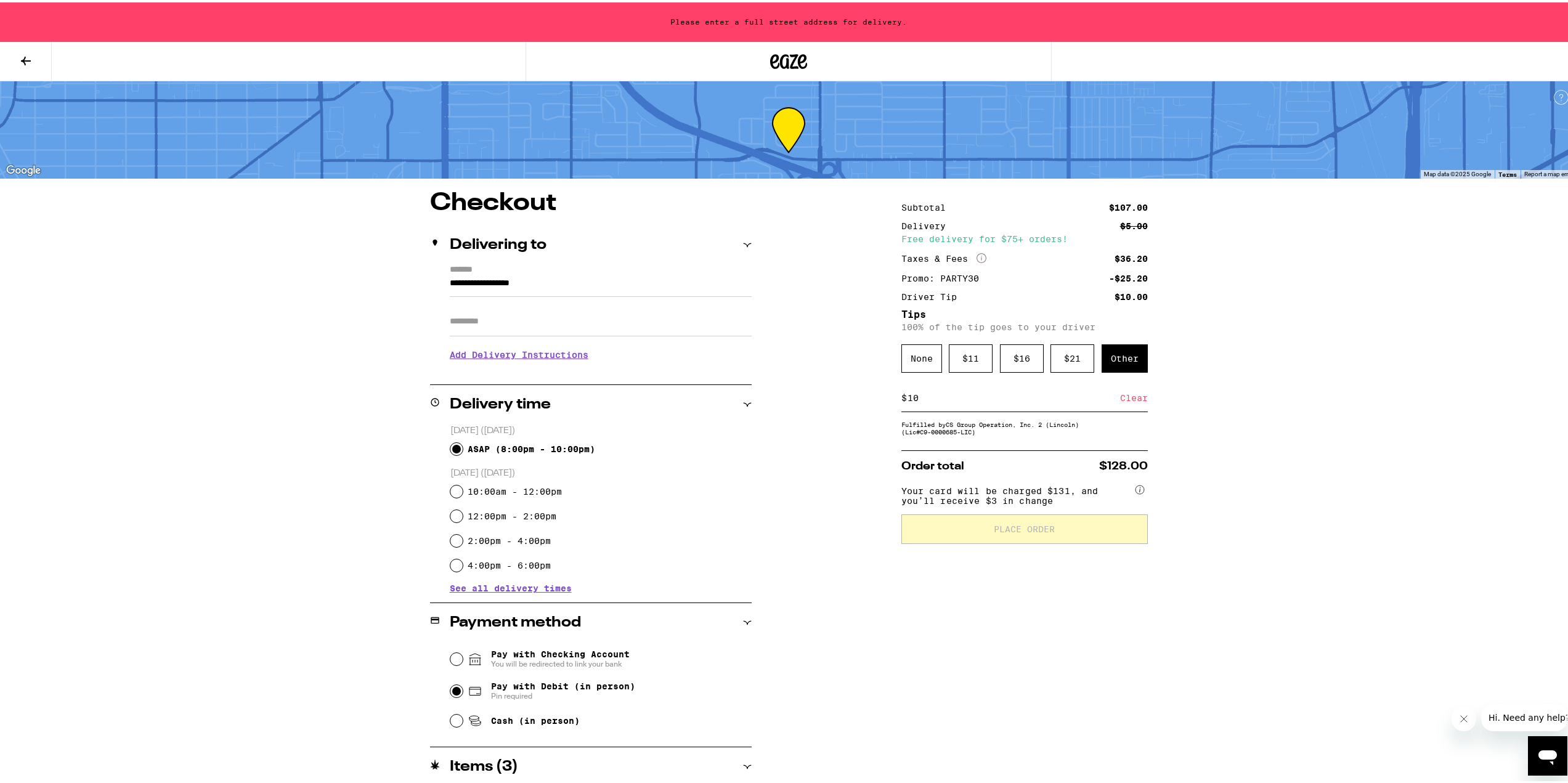
click at [450, 281] on input "**********" at bounding box center [600, 284] width 302 height 21
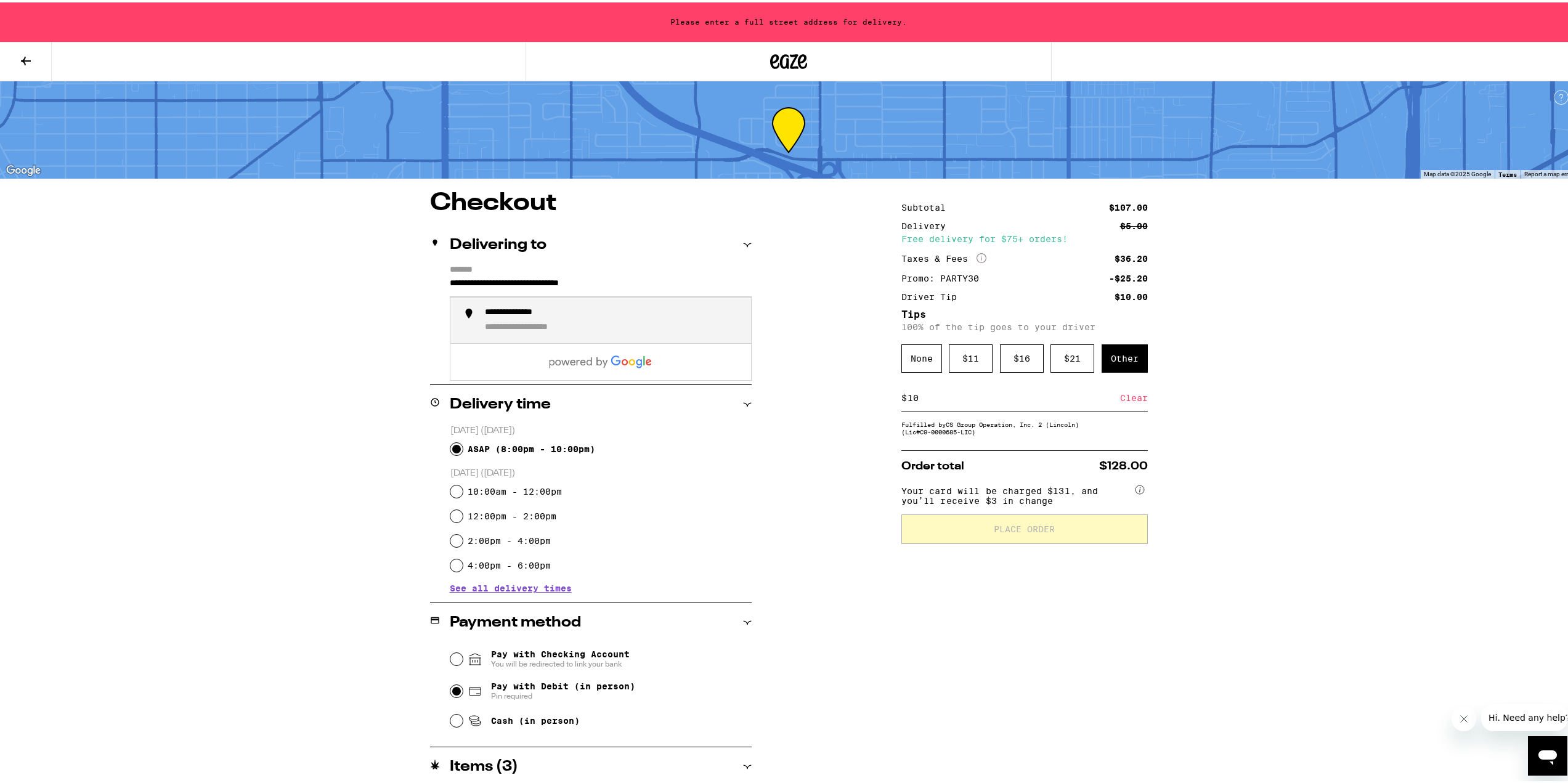
click at [542, 315] on div "**********" at bounding box center [526, 311] width 84 height 11
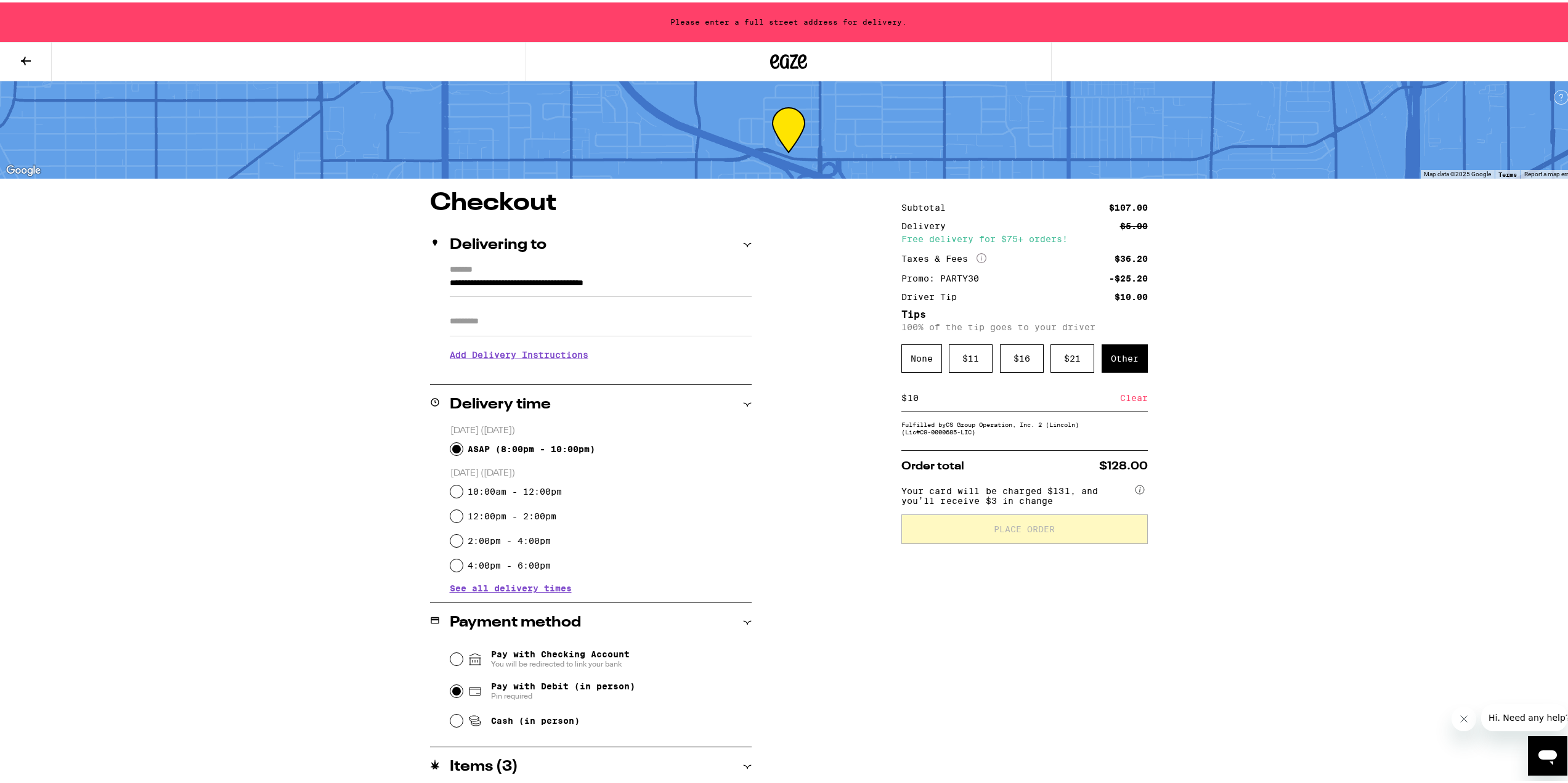
type input "**********"
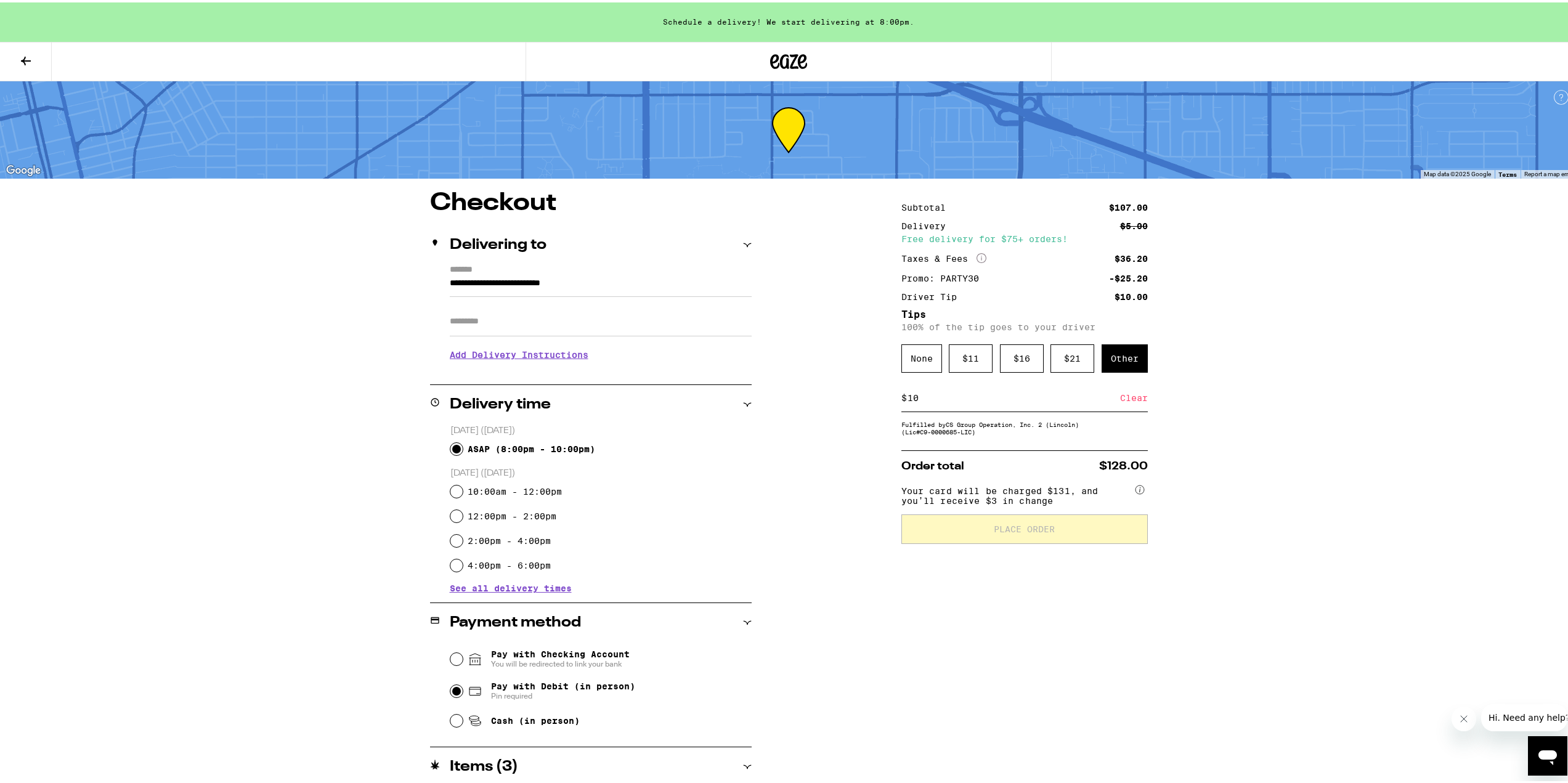
click at [835, 369] on div "**********" at bounding box center [788, 553] width 887 height 730
click at [999, 541] on button "Place Order" at bounding box center [1024, 526] width 246 height 30
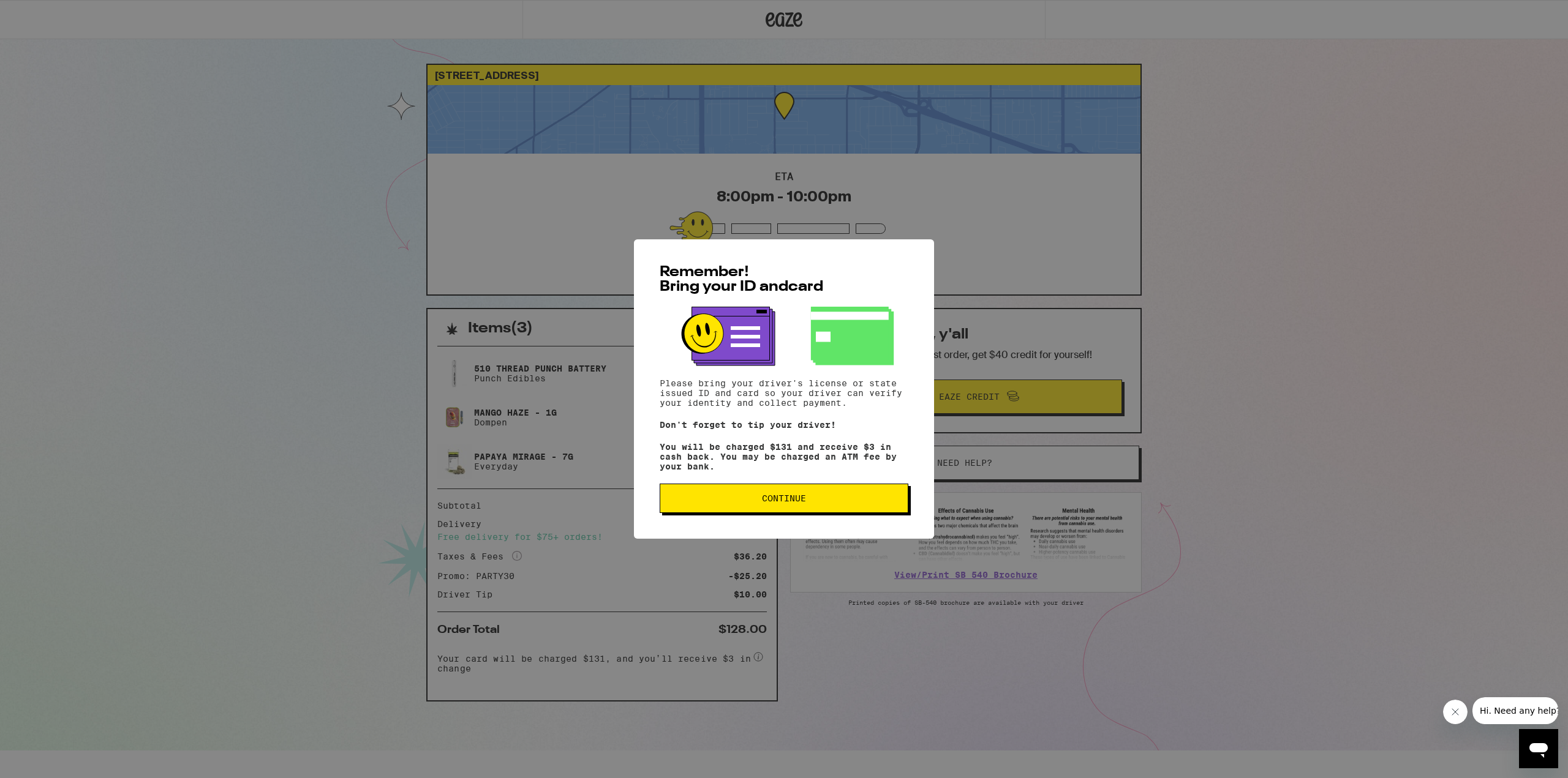
click at [796, 503] on span "Continue" at bounding box center [784, 498] width 44 height 9
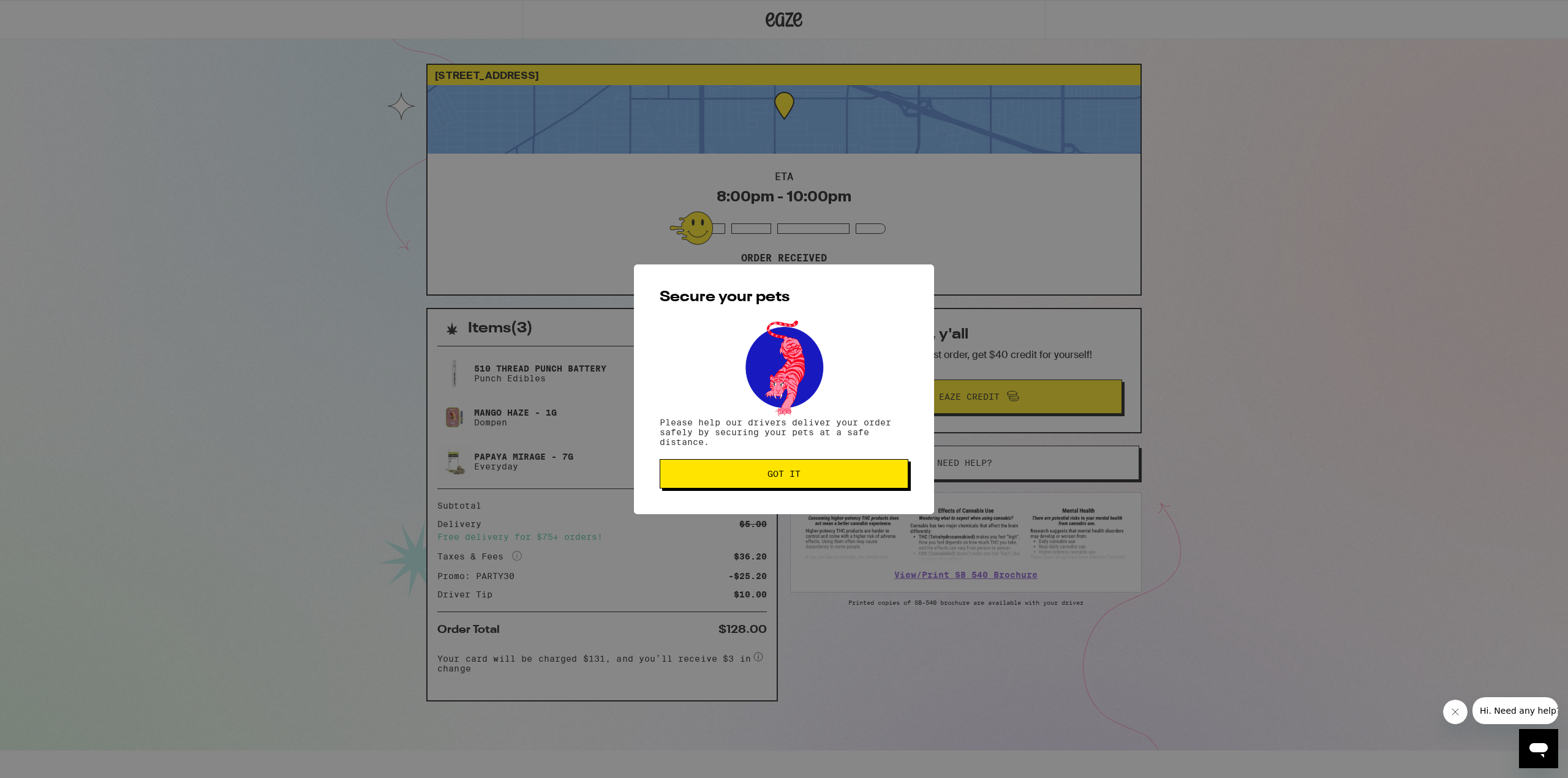
click at [806, 494] on div "Secure your pets Please help our drivers deliver your order safely by securing …" at bounding box center [784, 389] width 300 height 250
click at [811, 476] on span "Got it" at bounding box center [784, 474] width 228 height 9
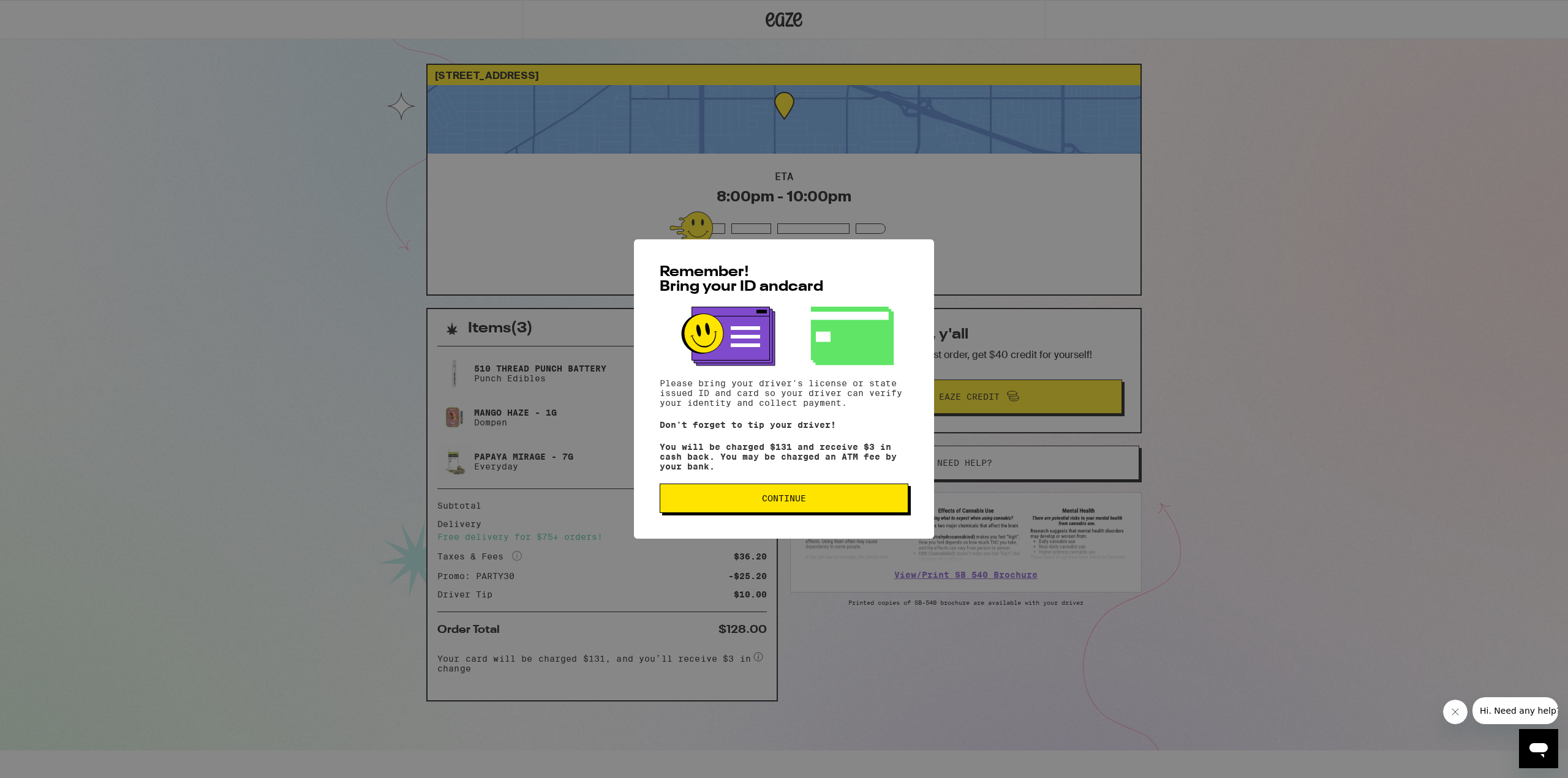
click at [797, 513] on button "Continue" at bounding box center [784, 498] width 249 height 29
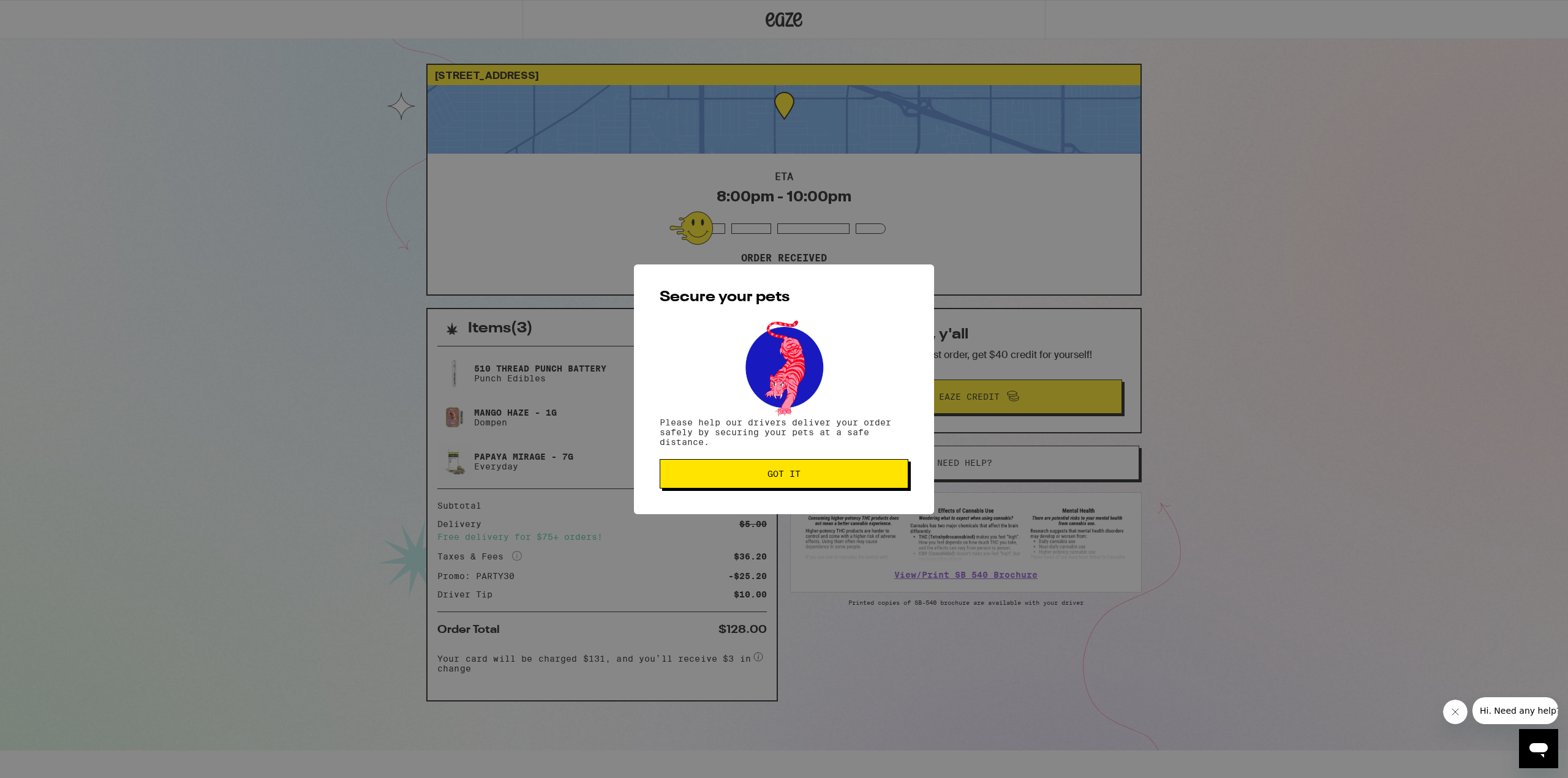
click at [807, 482] on button "Got it" at bounding box center [784, 474] width 249 height 29
